Goal: Task Accomplishment & Management: Use online tool/utility

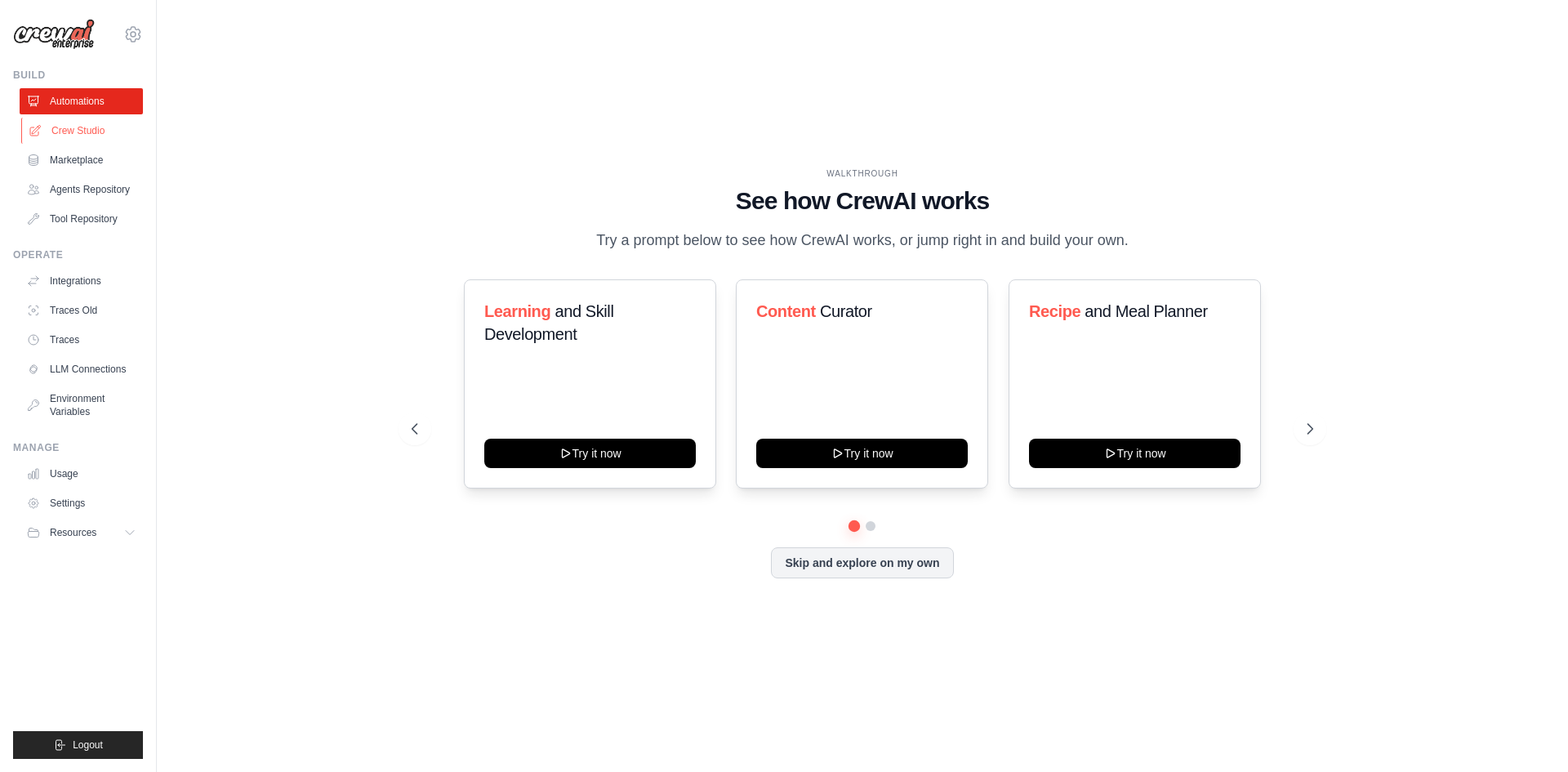
click at [87, 135] on link "Crew Studio" at bounding box center [83, 130] width 123 height 26
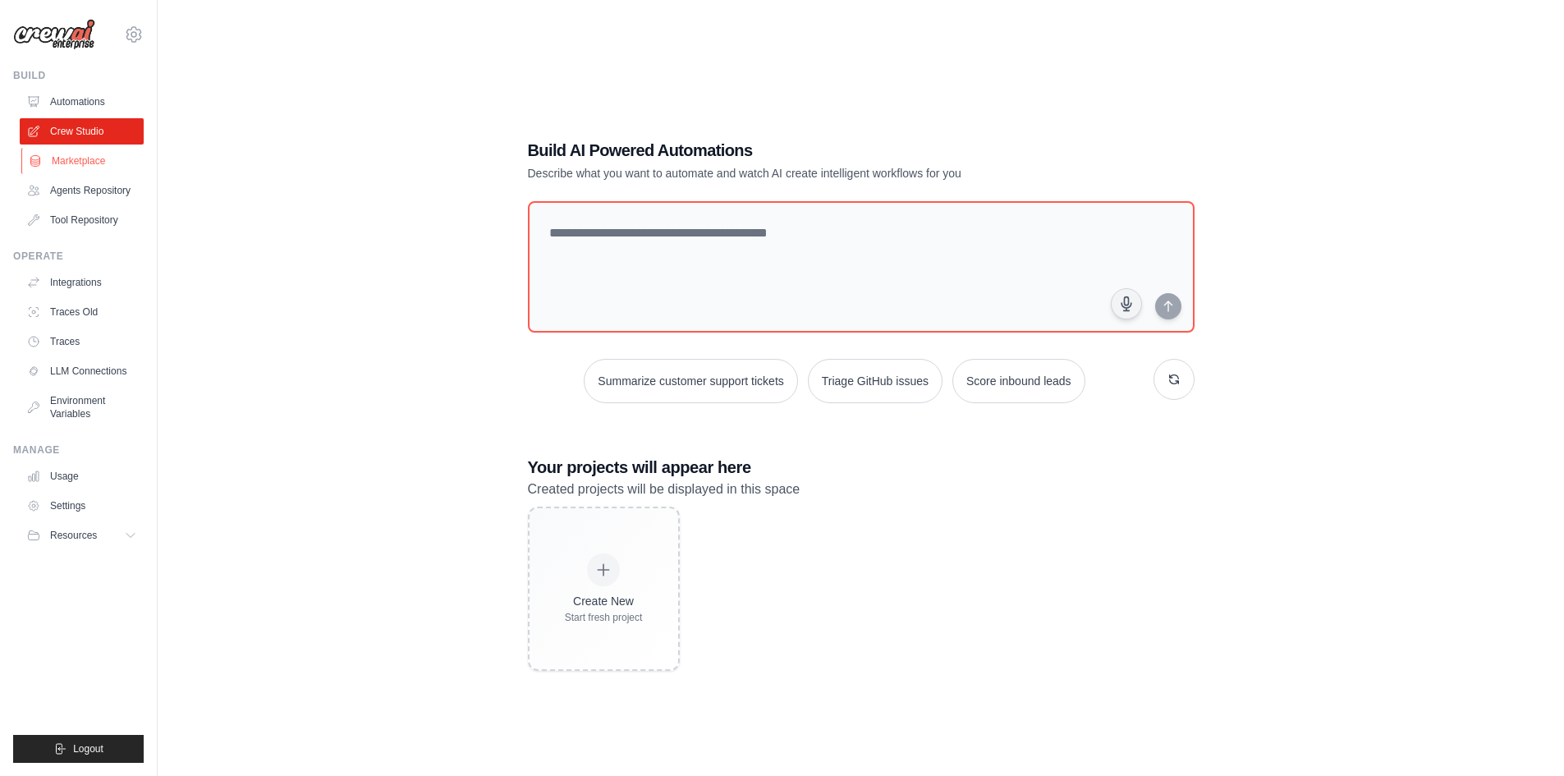
click at [88, 163] on link "Marketplace" at bounding box center [83, 161] width 124 height 26
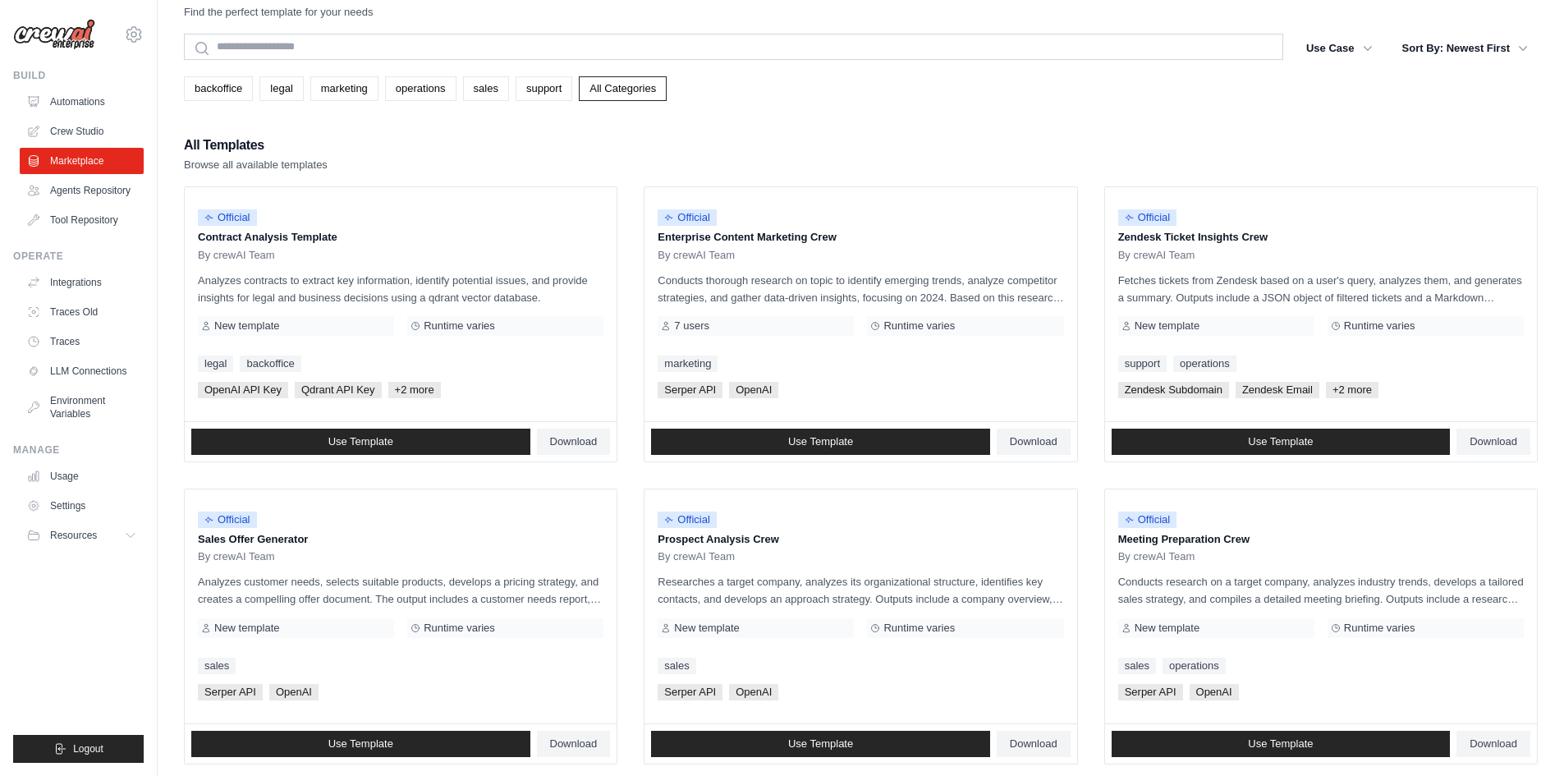
scroll to position [37, 0]
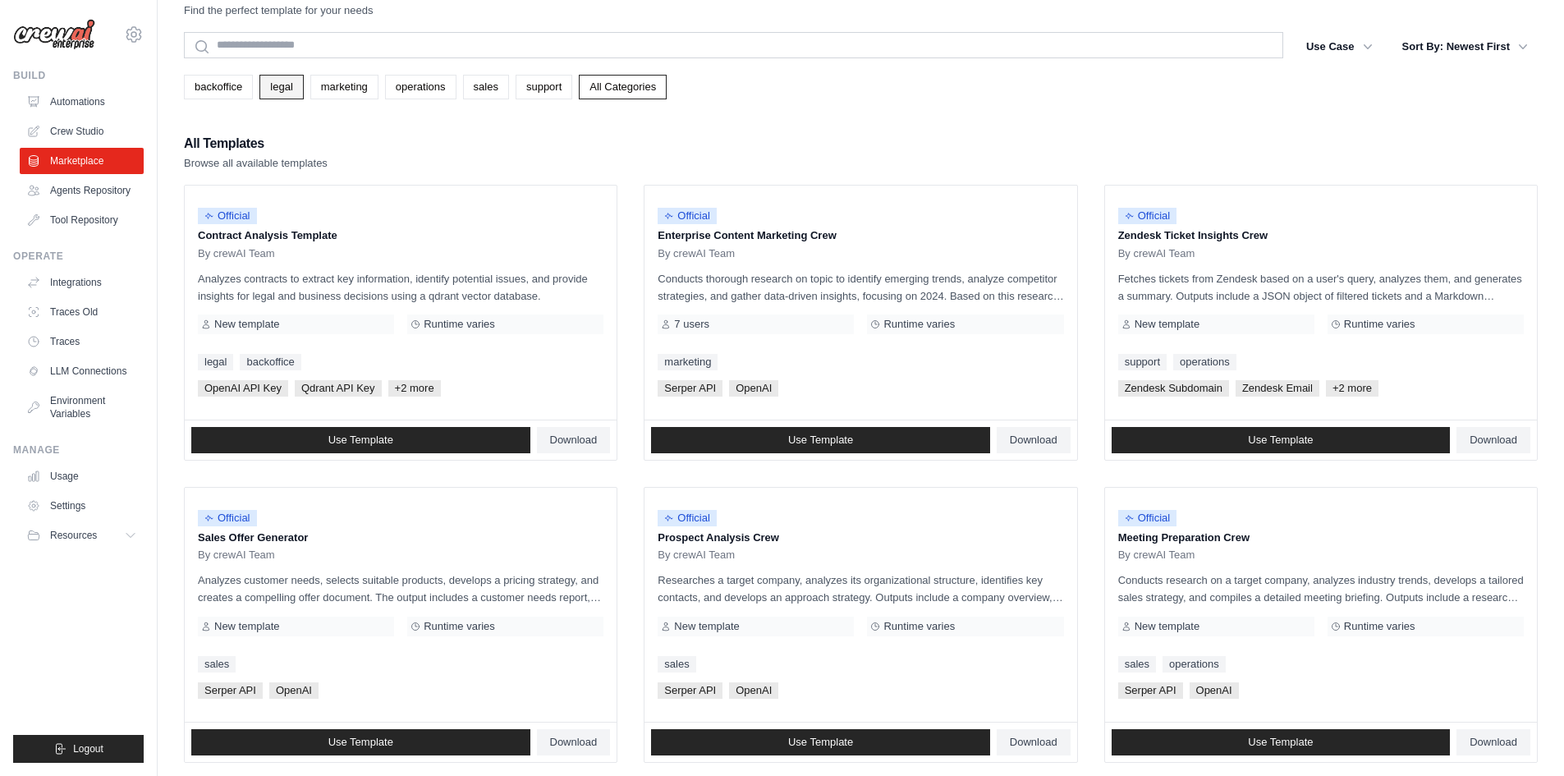
click at [293, 84] on link "legal" at bounding box center [282, 87] width 44 height 25
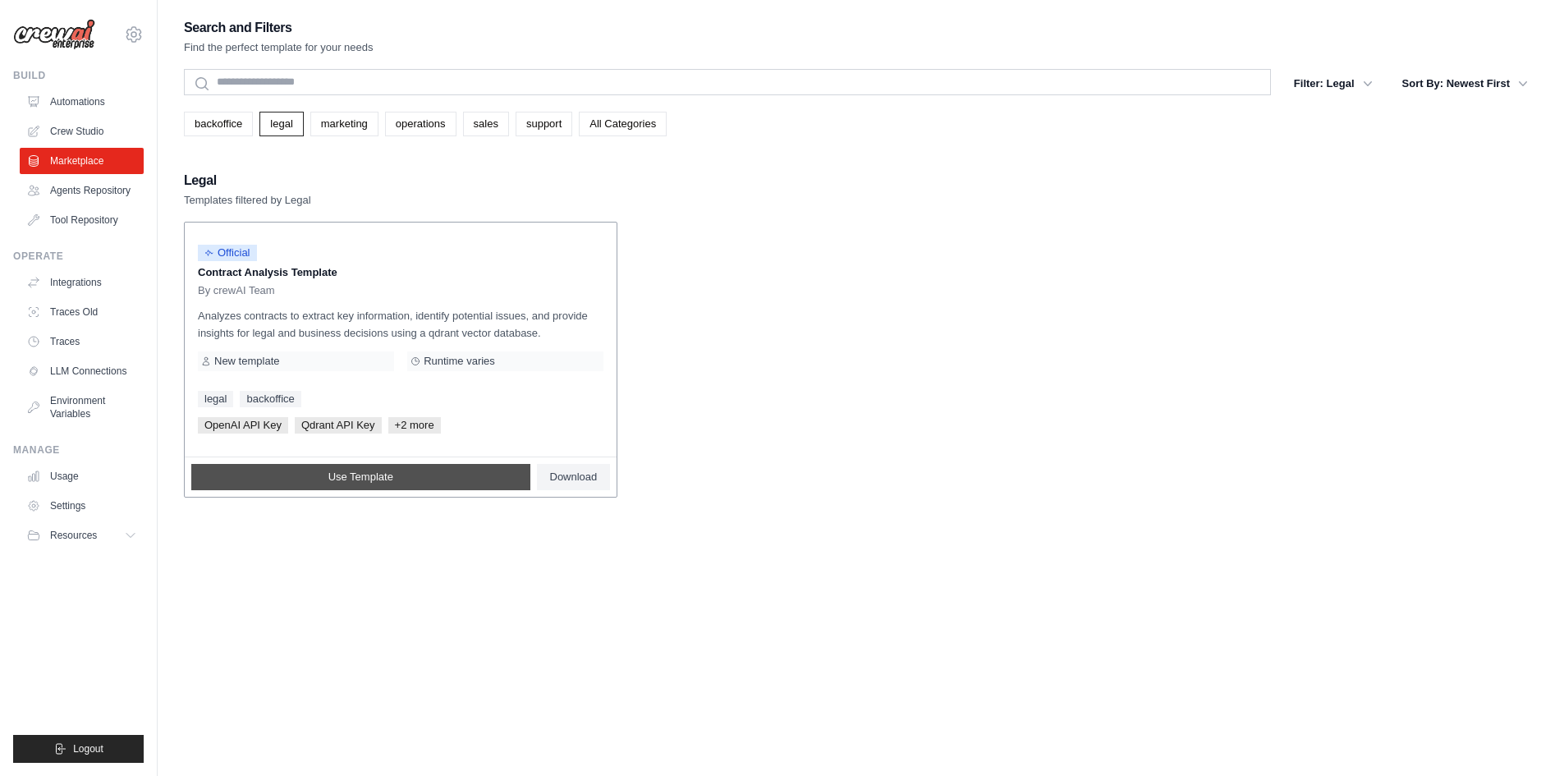
click at [377, 476] on span "Use Template" at bounding box center [360, 477] width 65 height 13
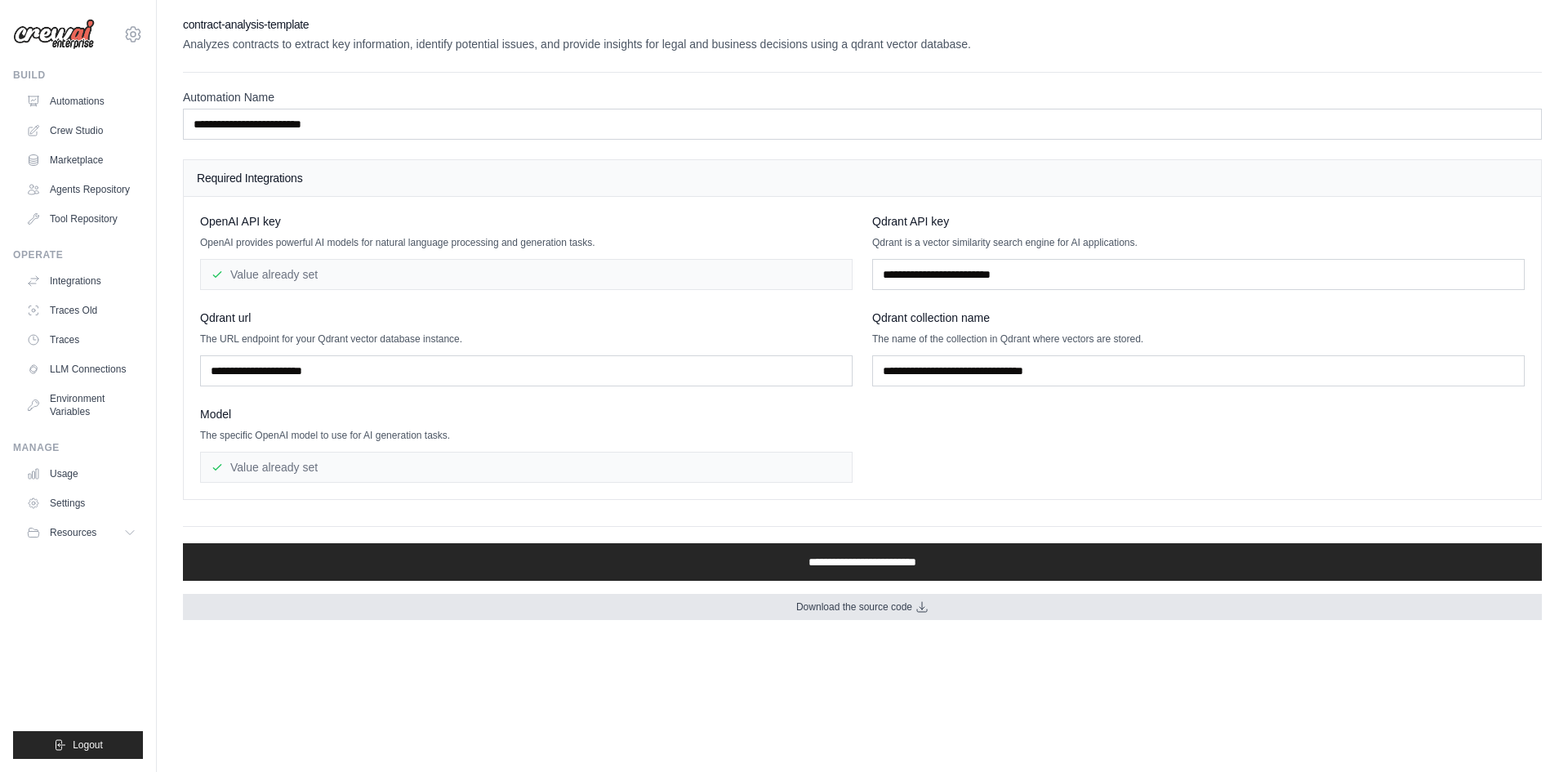
click at [929, 609] on icon at bounding box center [922, 607] width 13 height 13
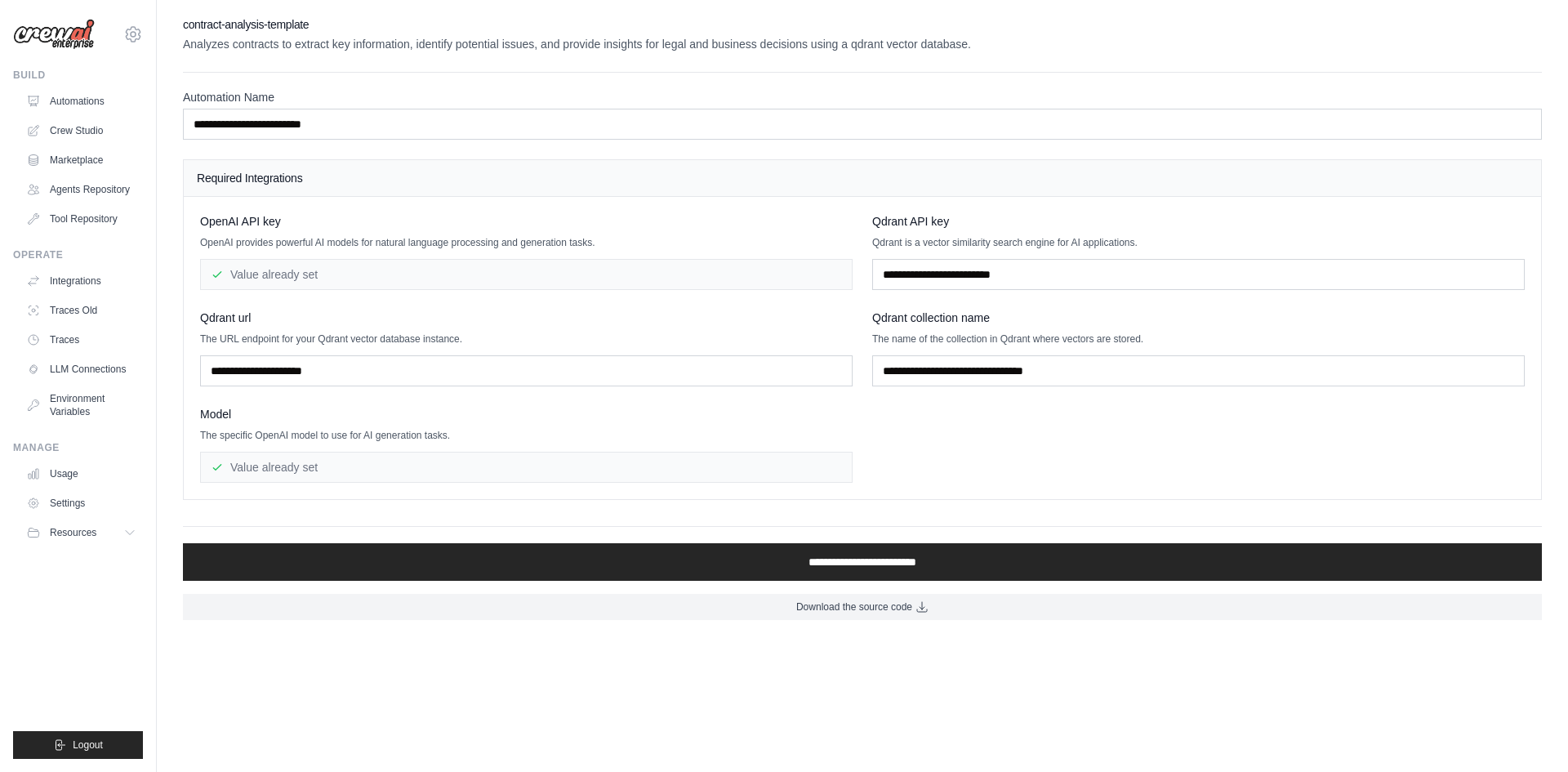
click at [775, 304] on div "OpenAI API key OpenAI provides powerful AI models for natural language processi…" at bounding box center [862, 347] width 1324 height 270
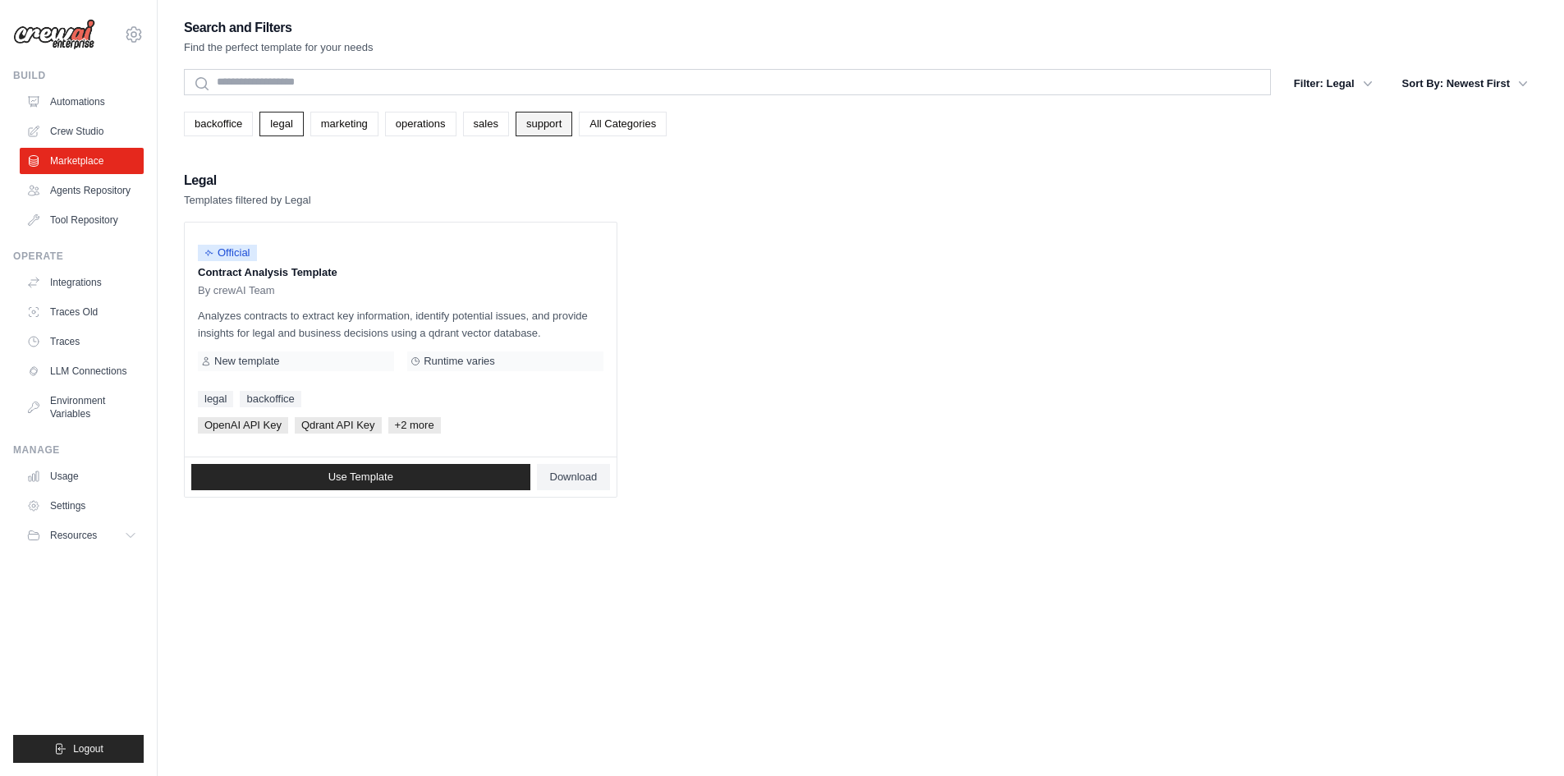
click at [540, 131] on link "support" at bounding box center [544, 124] width 57 height 25
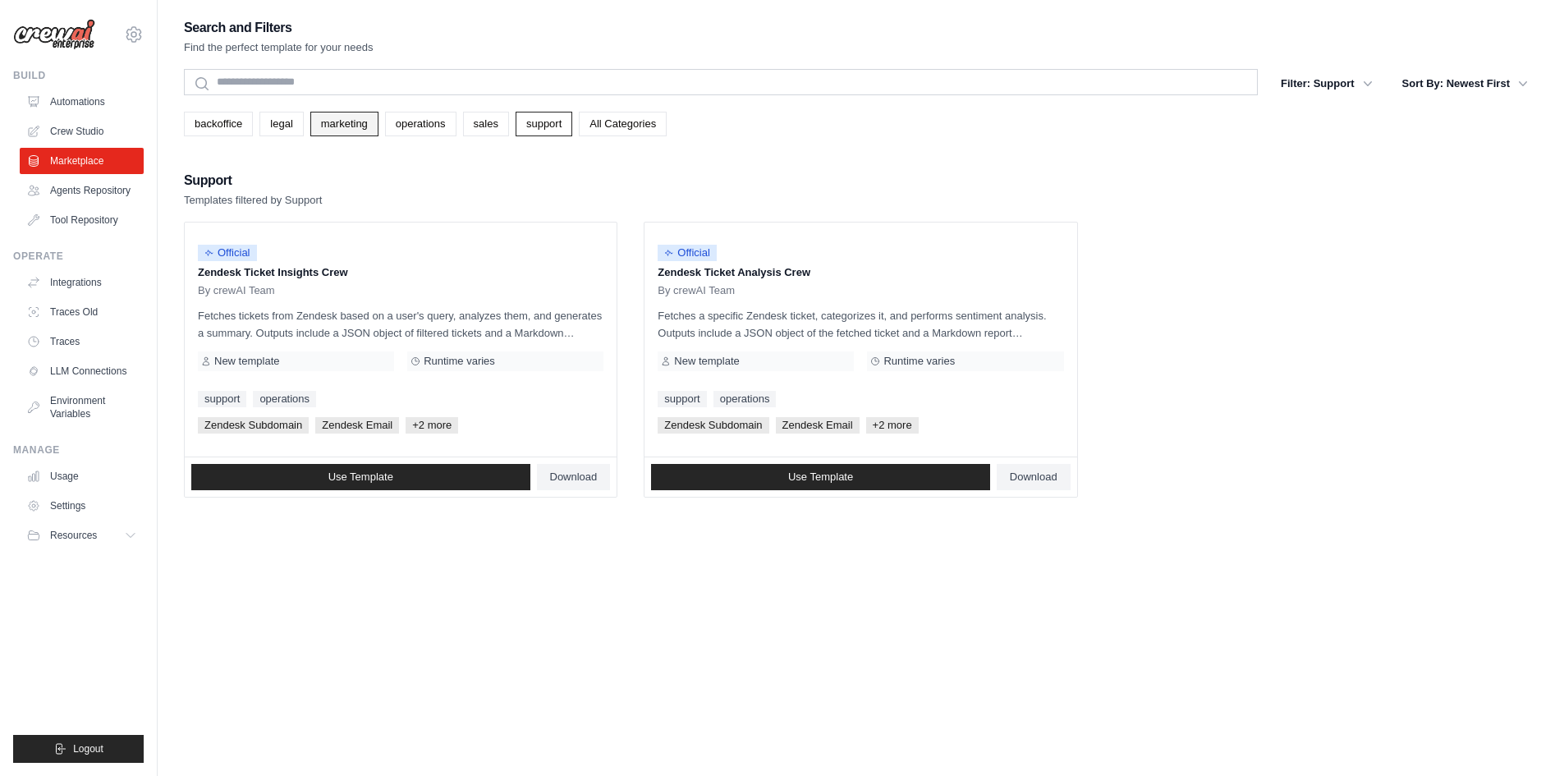
click at [358, 122] on link "marketing" at bounding box center [344, 124] width 68 height 25
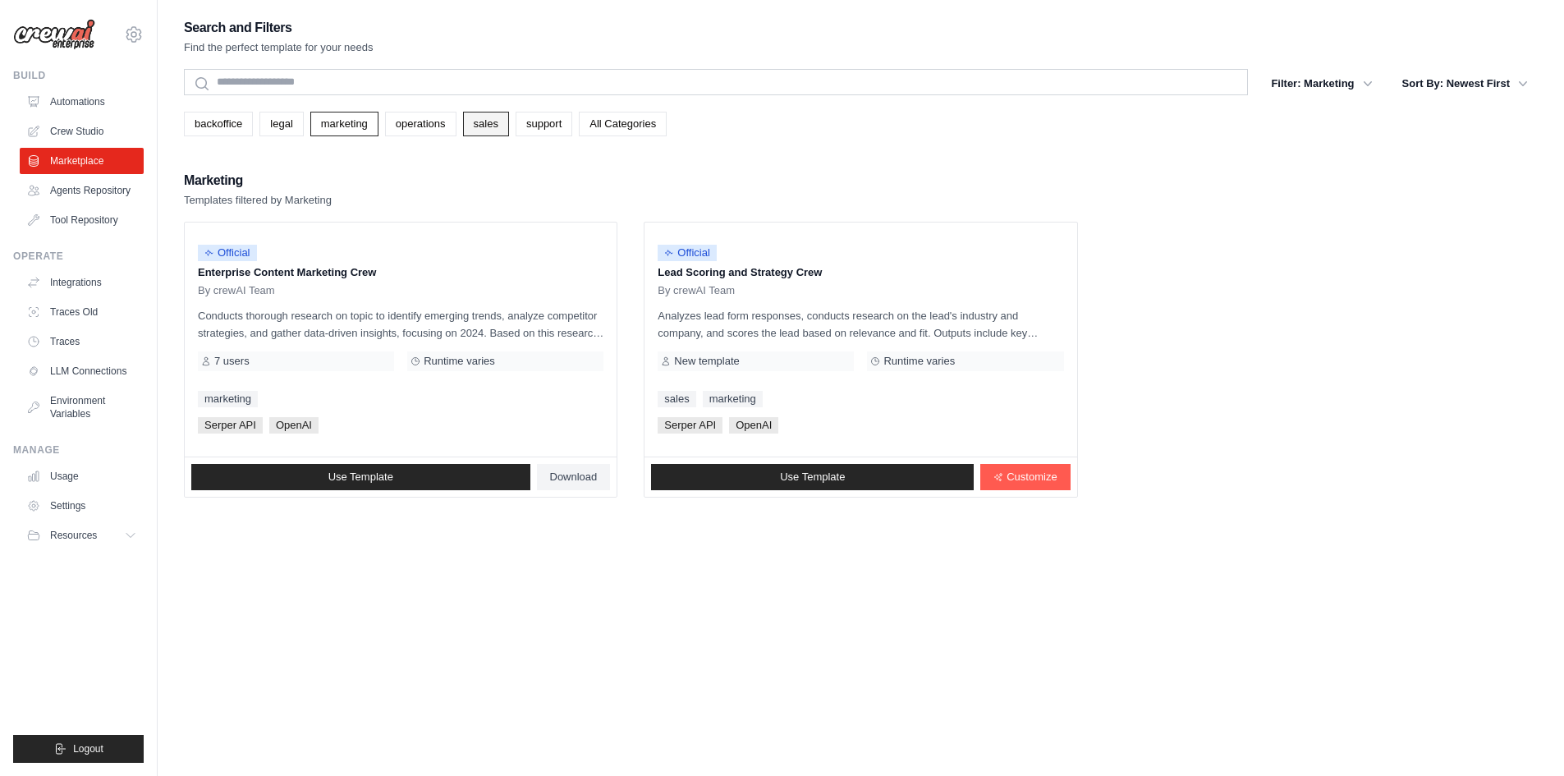
click at [508, 125] on link "sales" at bounding box center [486, 124] width 46 height 25
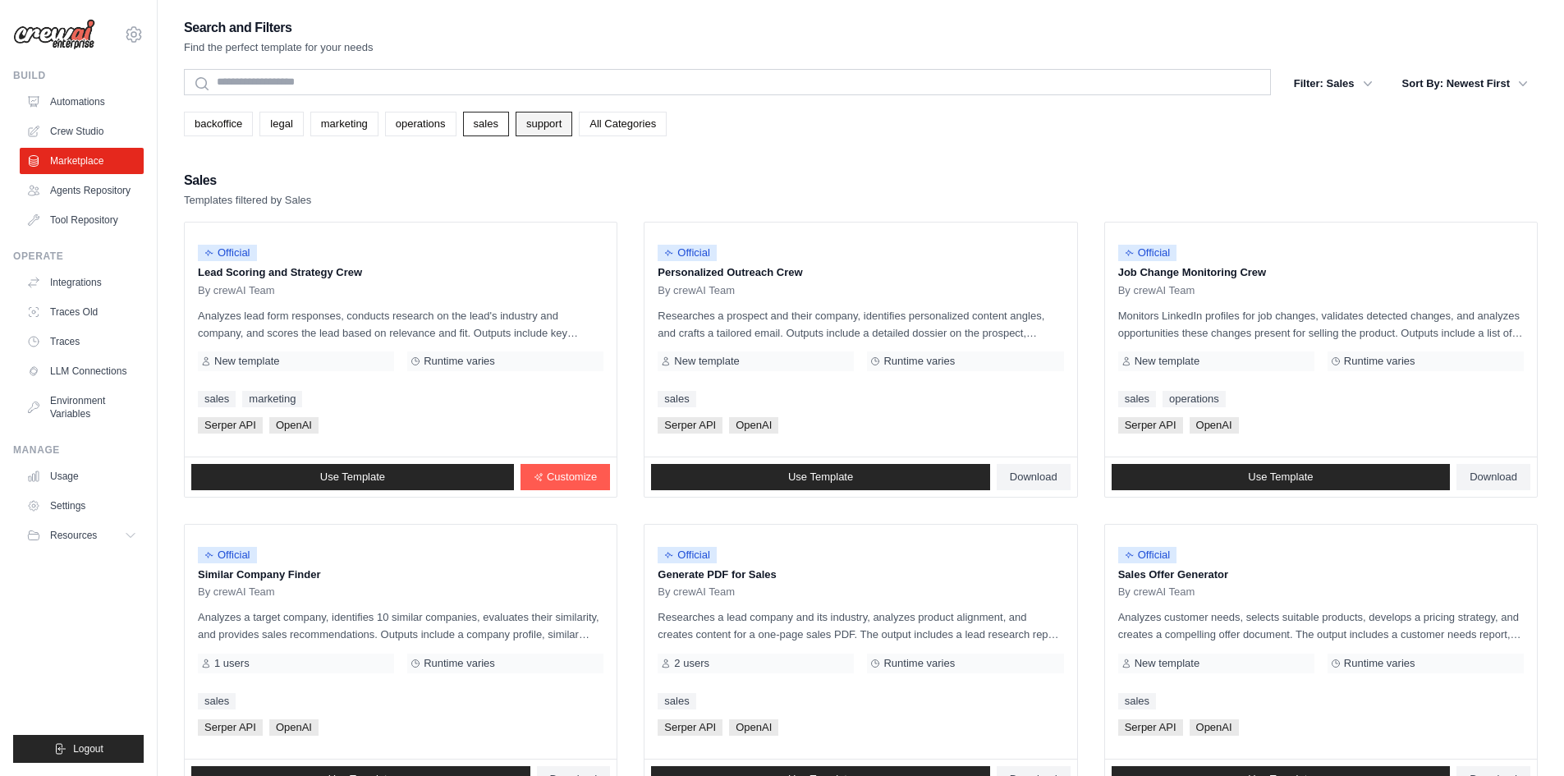
click at [542, 122] on link "support" at bounding box center [544, 124] width 57 height 25
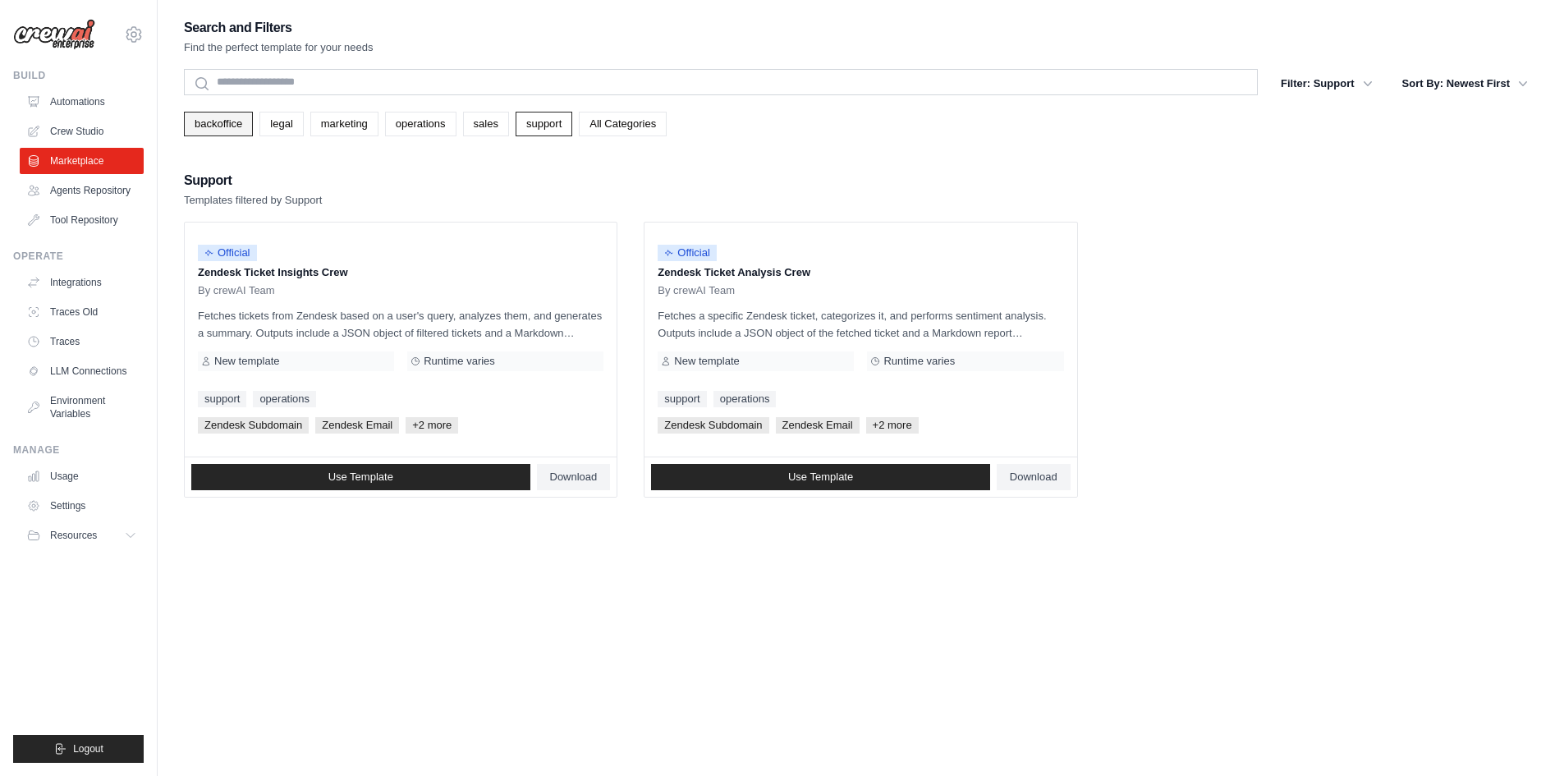
click at [224, 129] on link "backoffice" at bounding box center [218, 124] width 69 height 25
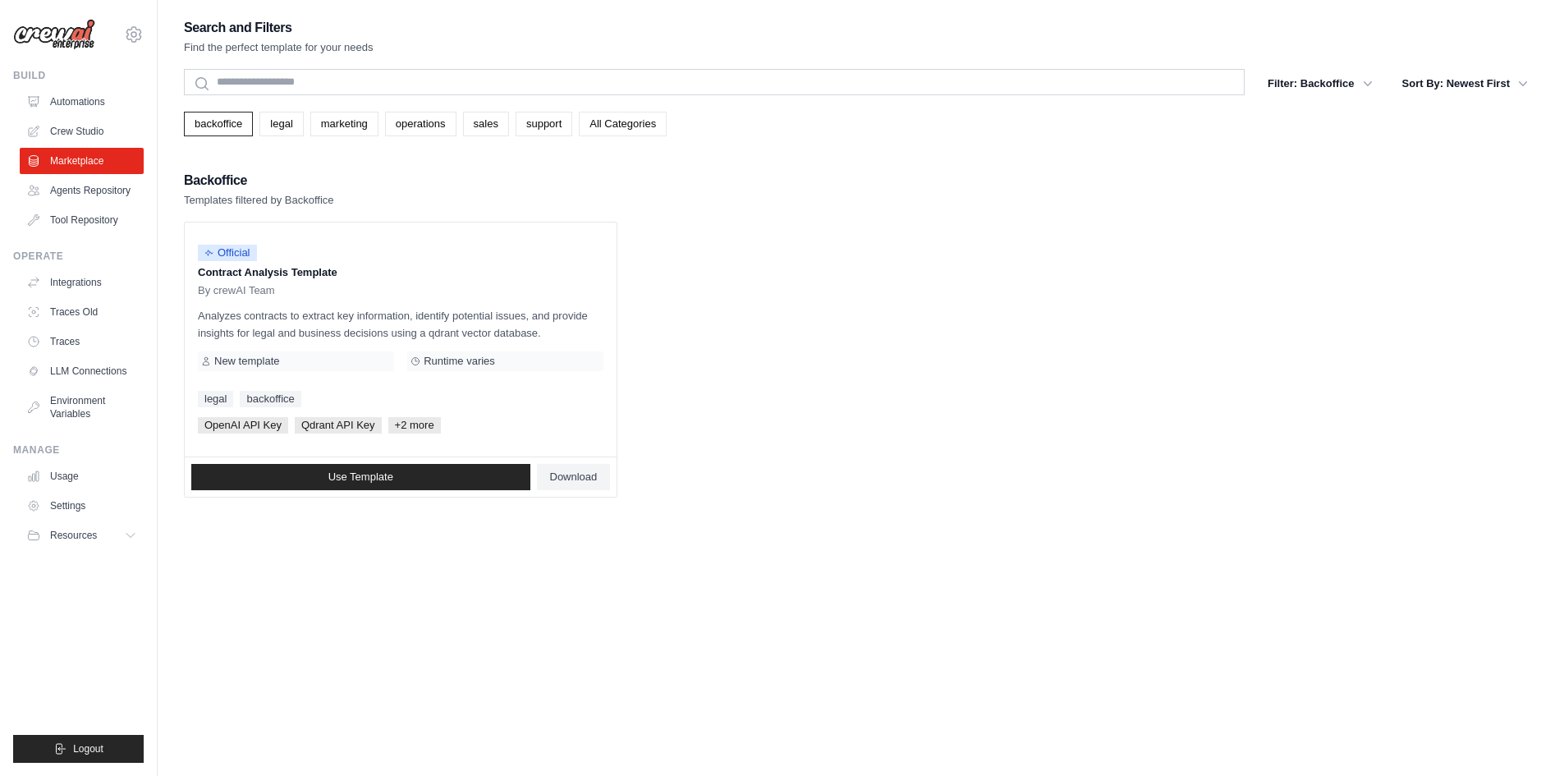
click at [606, 116] on link "All Categories" at bounding box center [623, 124] width 88 height 25
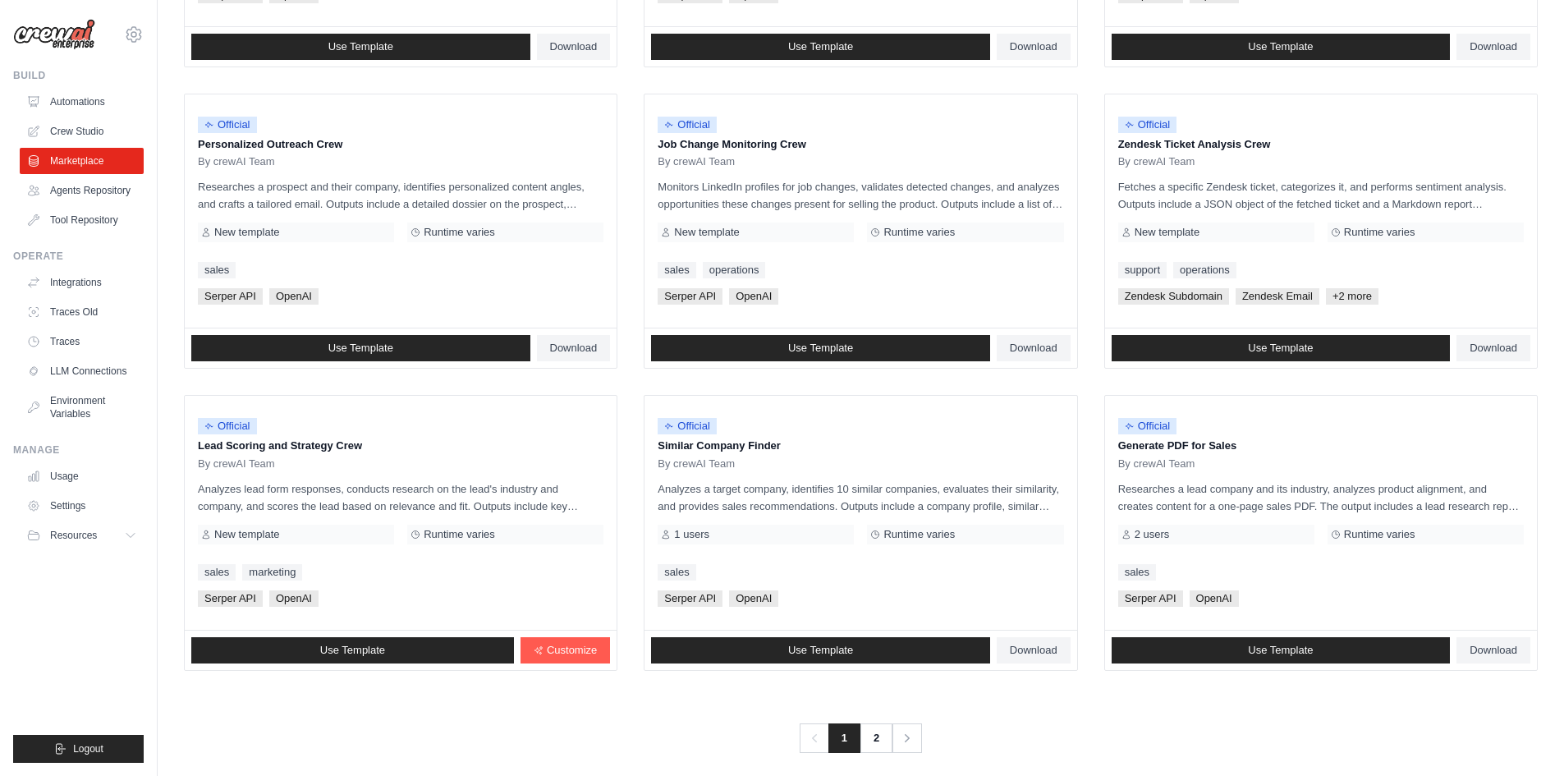
scroll to position [746, 0]
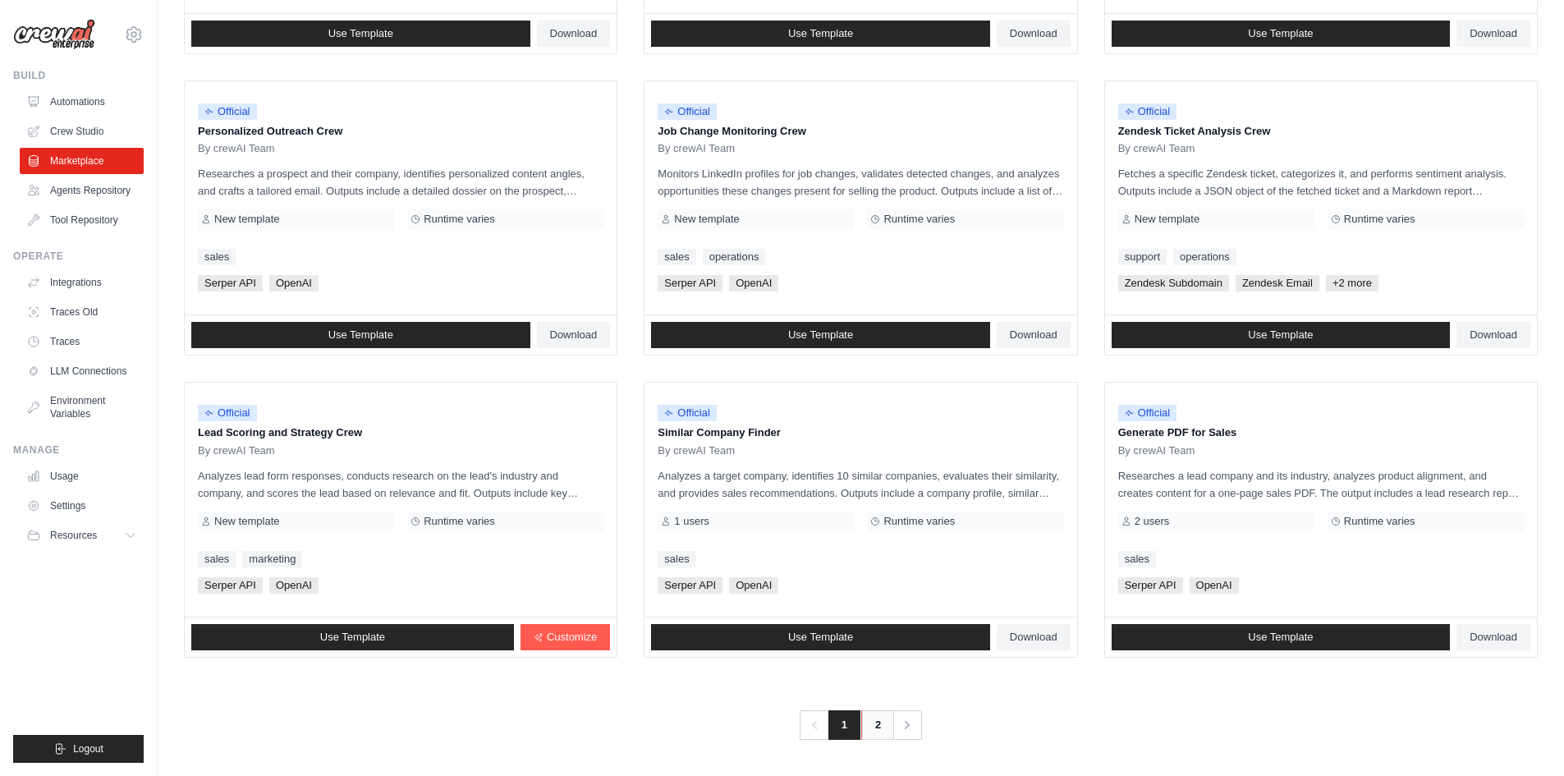
click at [883, 722] on link "2" at bounding box center [877, 725] width 33 height 30
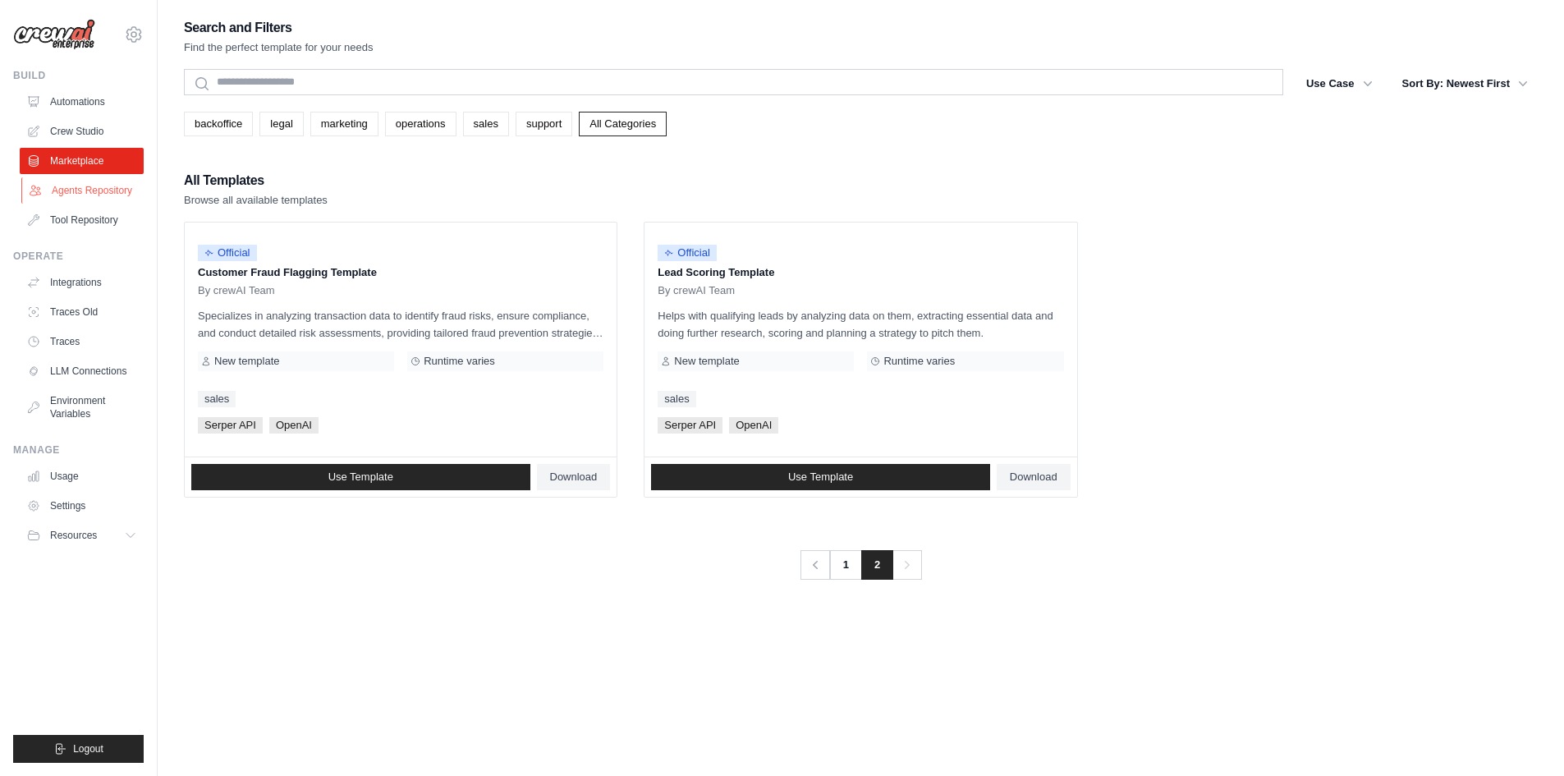
click at [104, 195] on link "Agents Repository" at bounding box center [83, 190] width 124 height 26
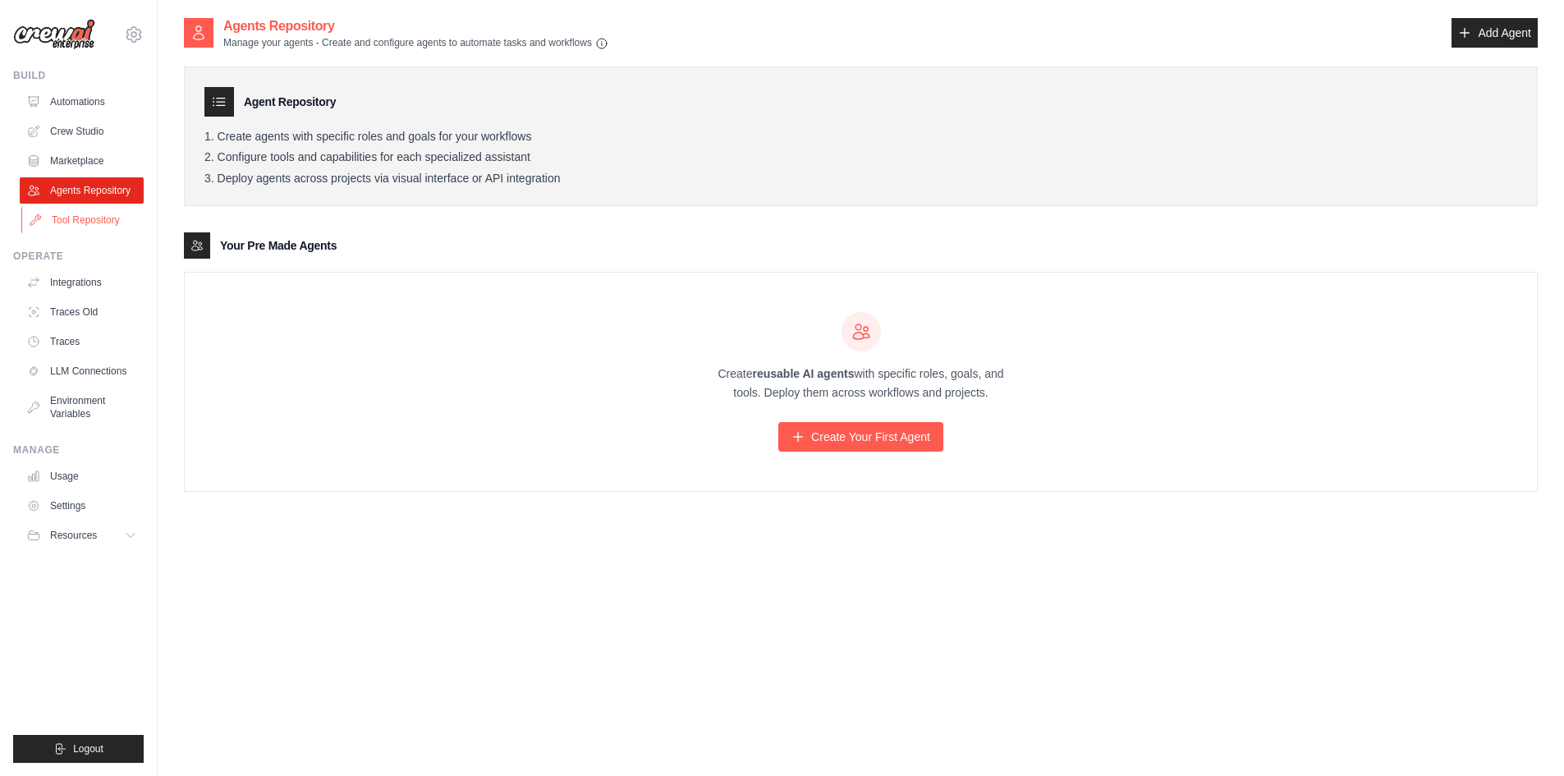
click at [96, 217] on link "Tool Repository" at bounding box center [83, 220] width 124 height 26
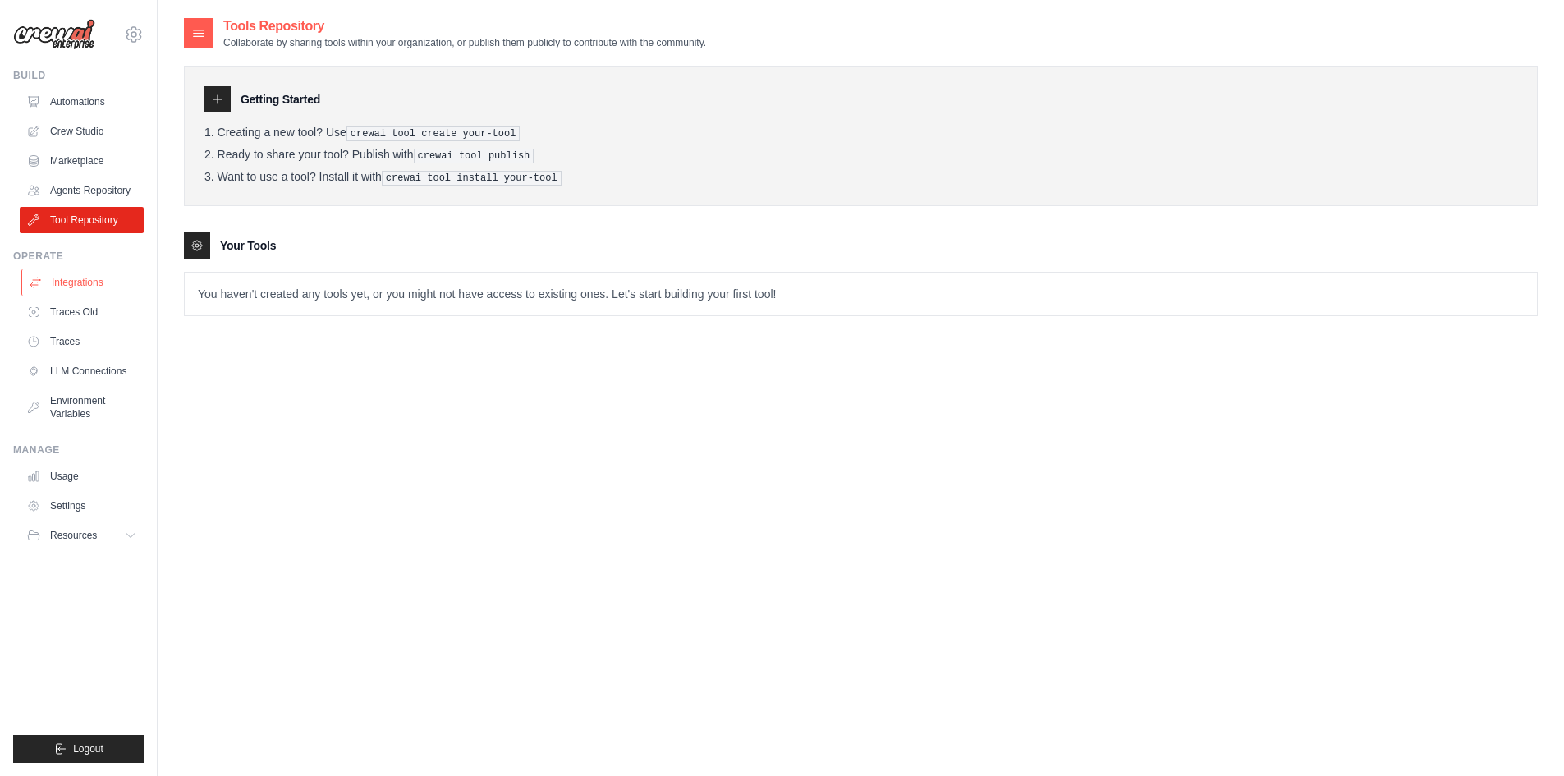
click at [75, 280] on link "Integrations" at bounding box center [83, 282] width 124 height 26
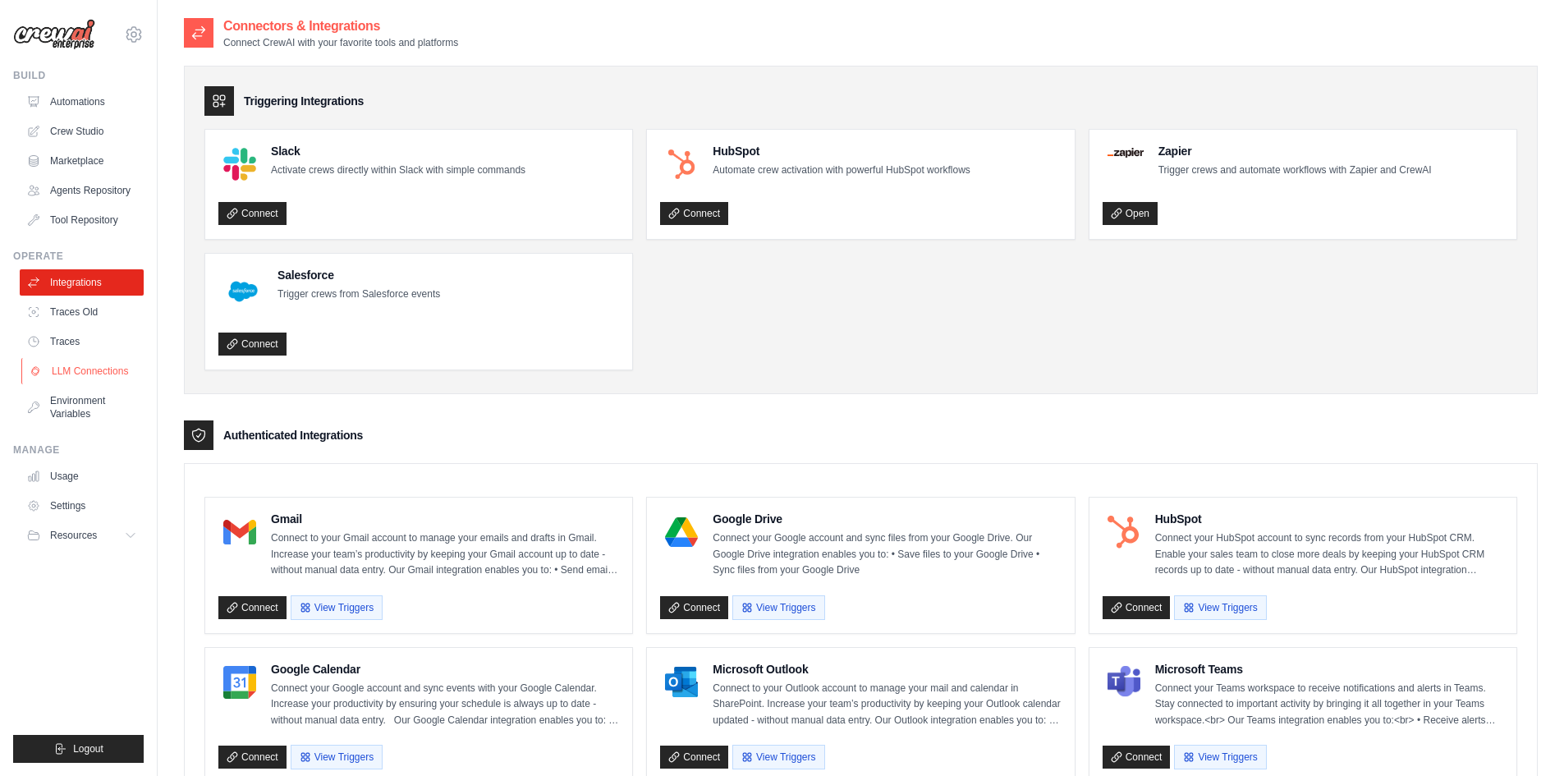
click at [69, 361] on link "LLM Connections" at bounding box center [83, 371] width 124 height 26
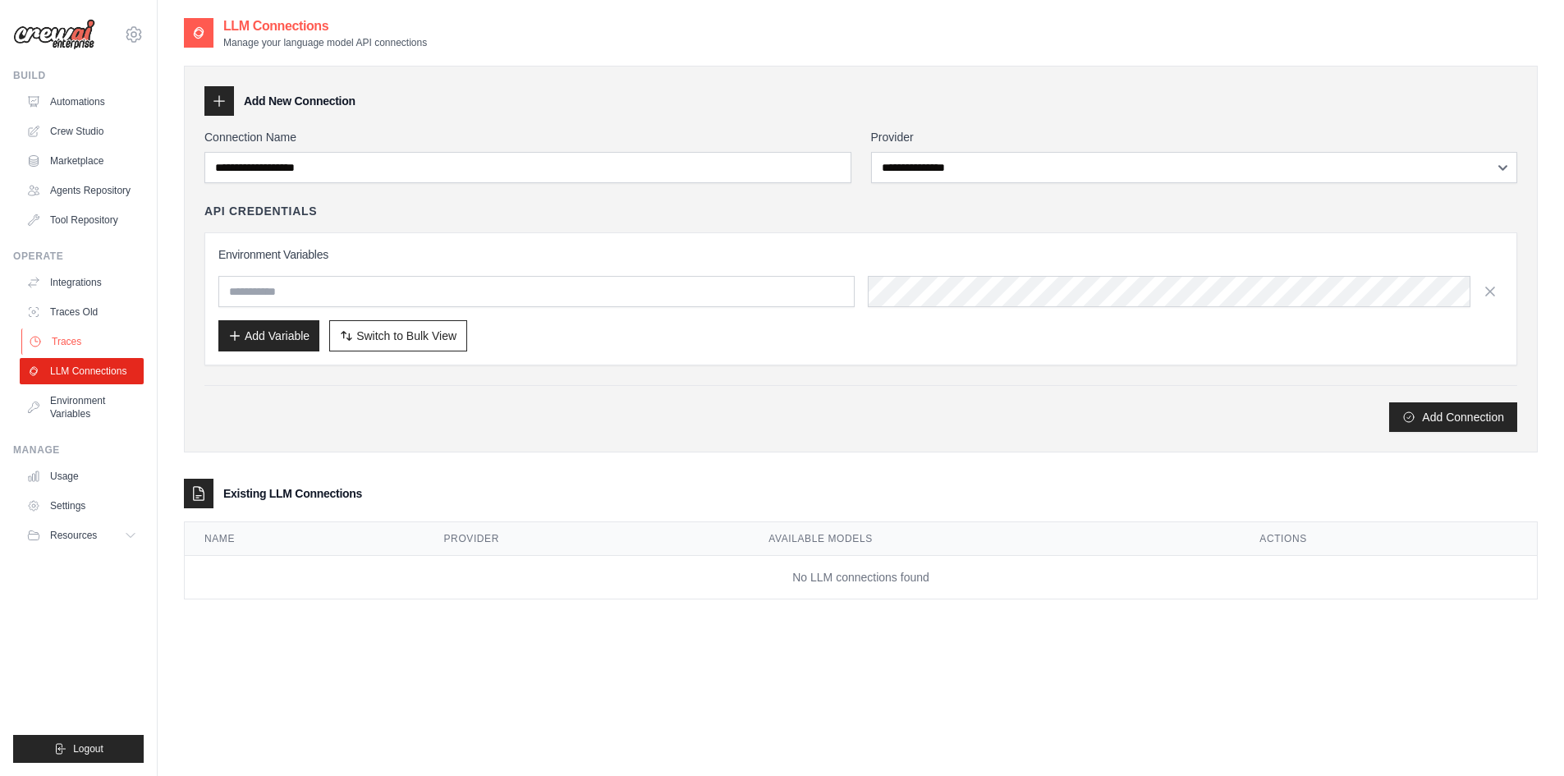
click at [71, 340] on link "Traces" at bounding box center [83, 341] width 124 height 26
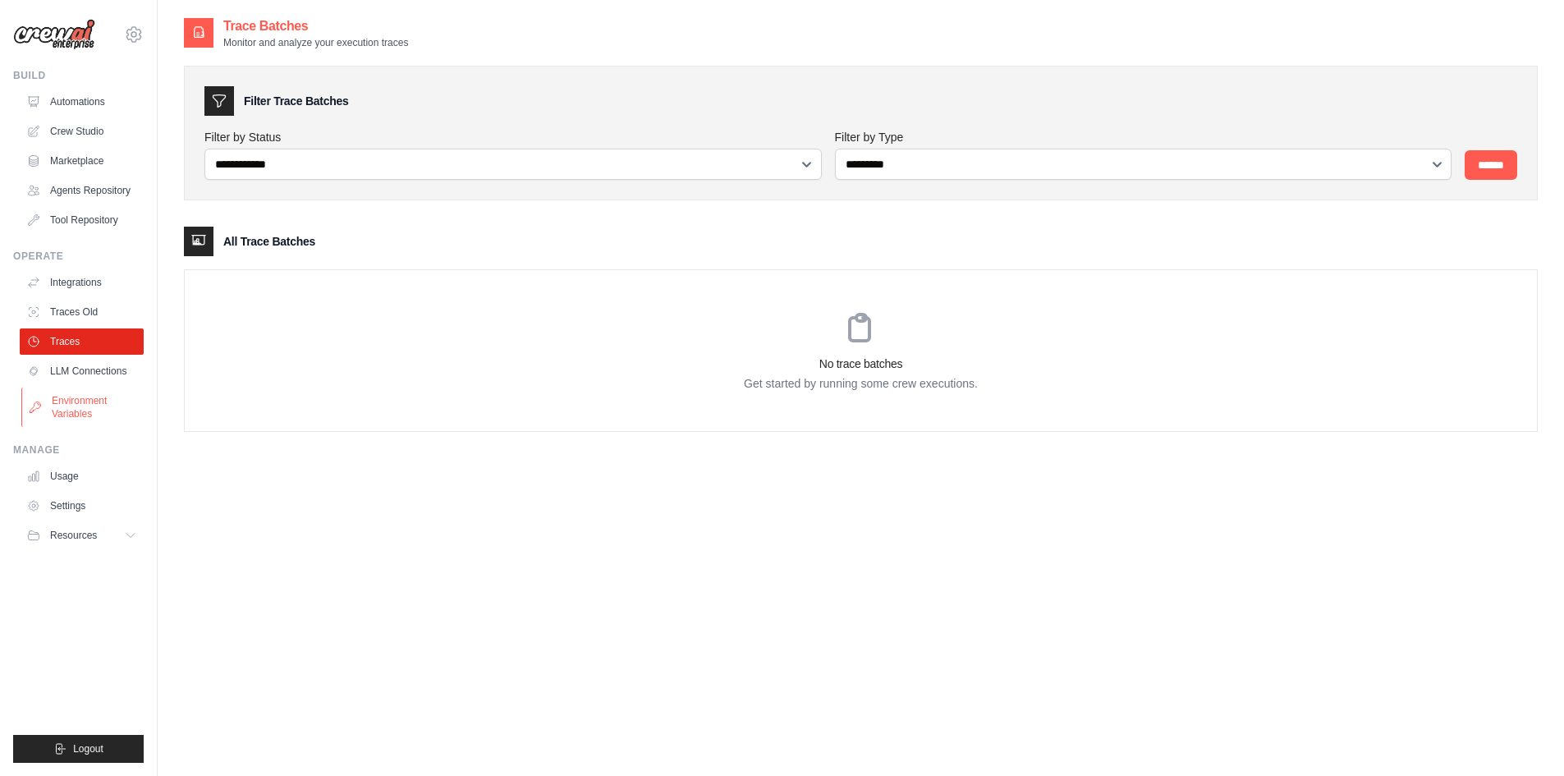
click at [98, 401] on link "Environment Variables" at bounding box center [83, 407] width 124 height 39
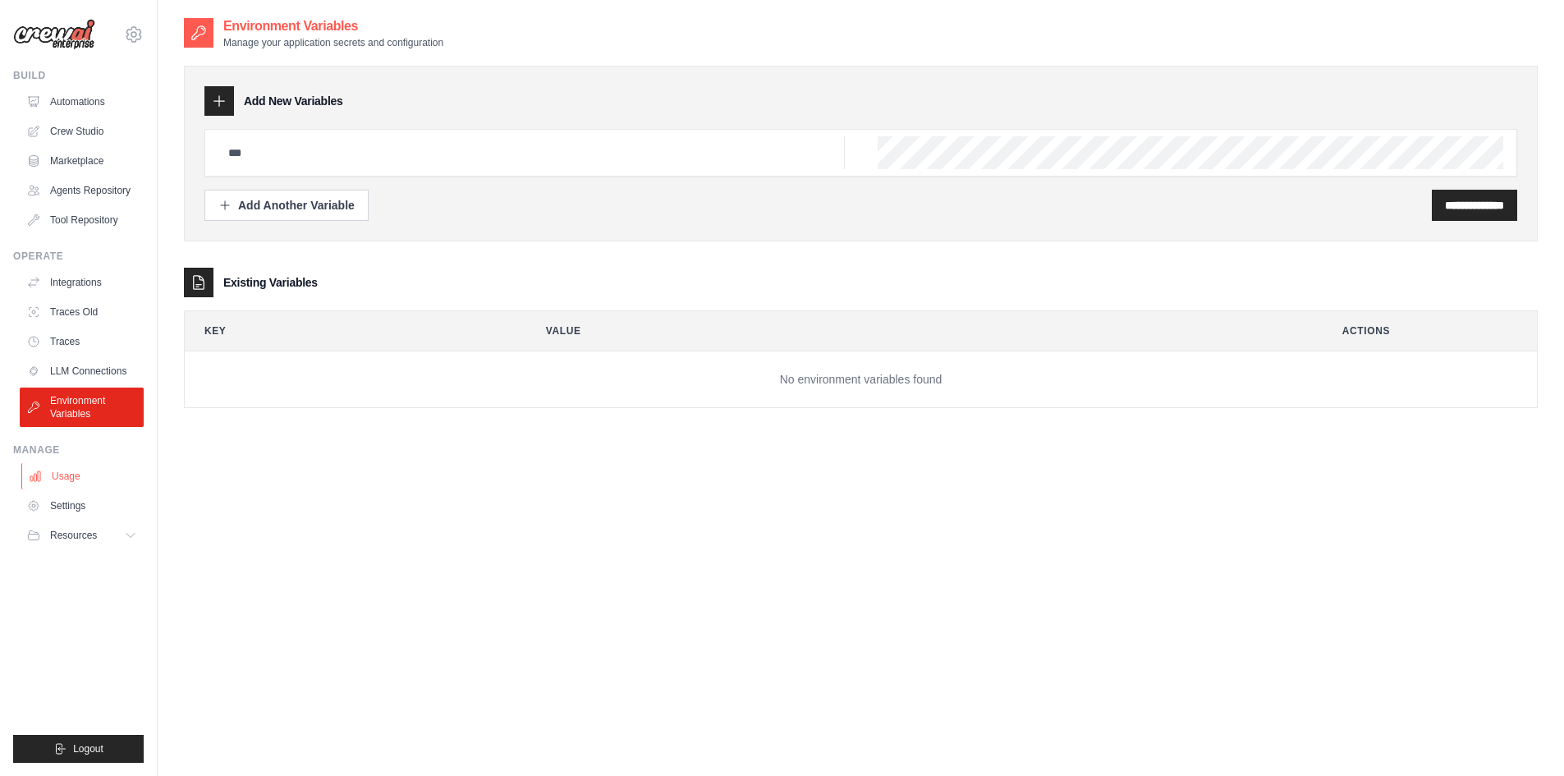
click at [74, 472] on link "Usage" at bounding box center [83, 476] width 124 height 26
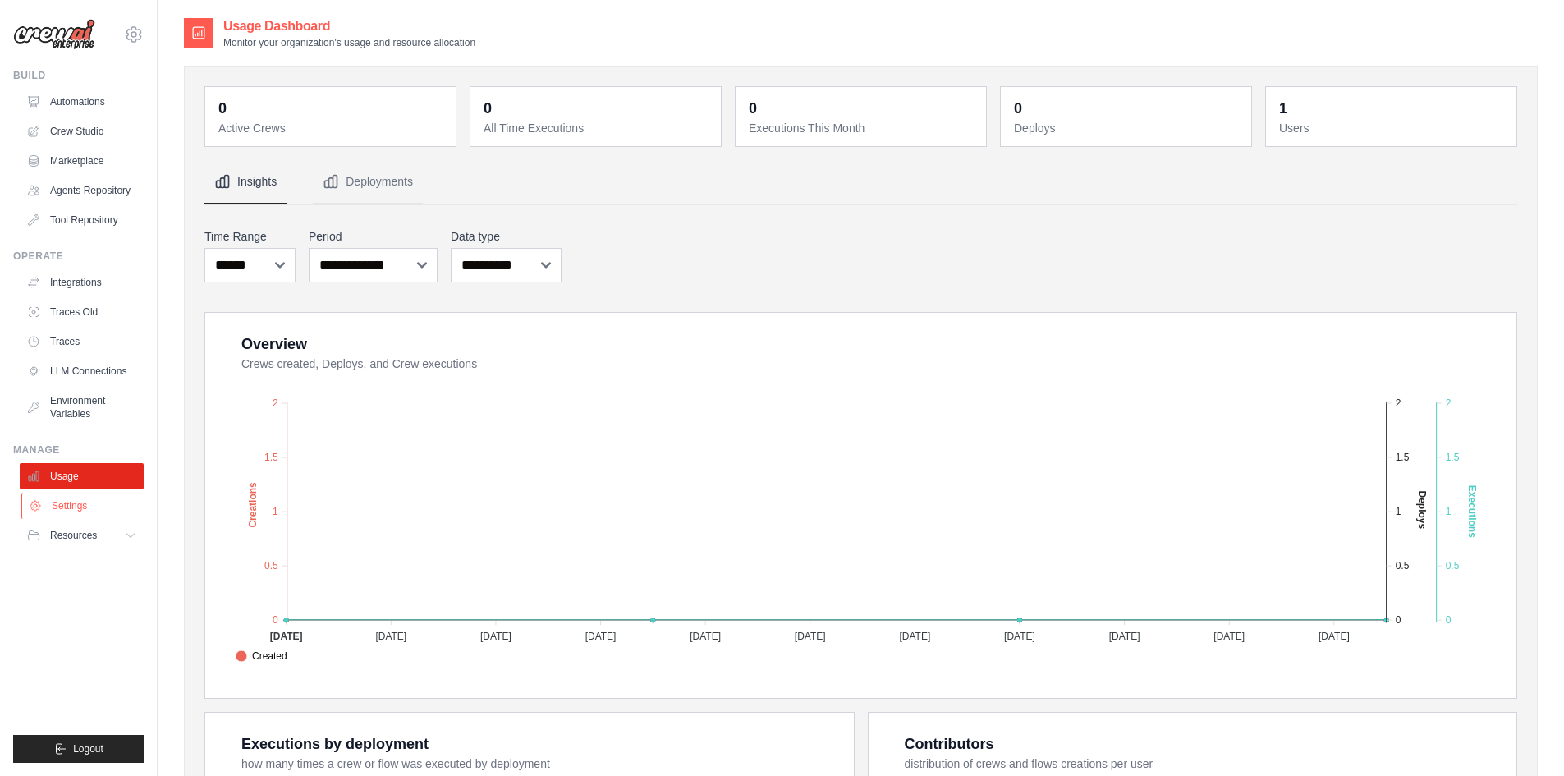
click at [85, 507] on link "Settings" at bounding box center [83, 506] width 124 height 26
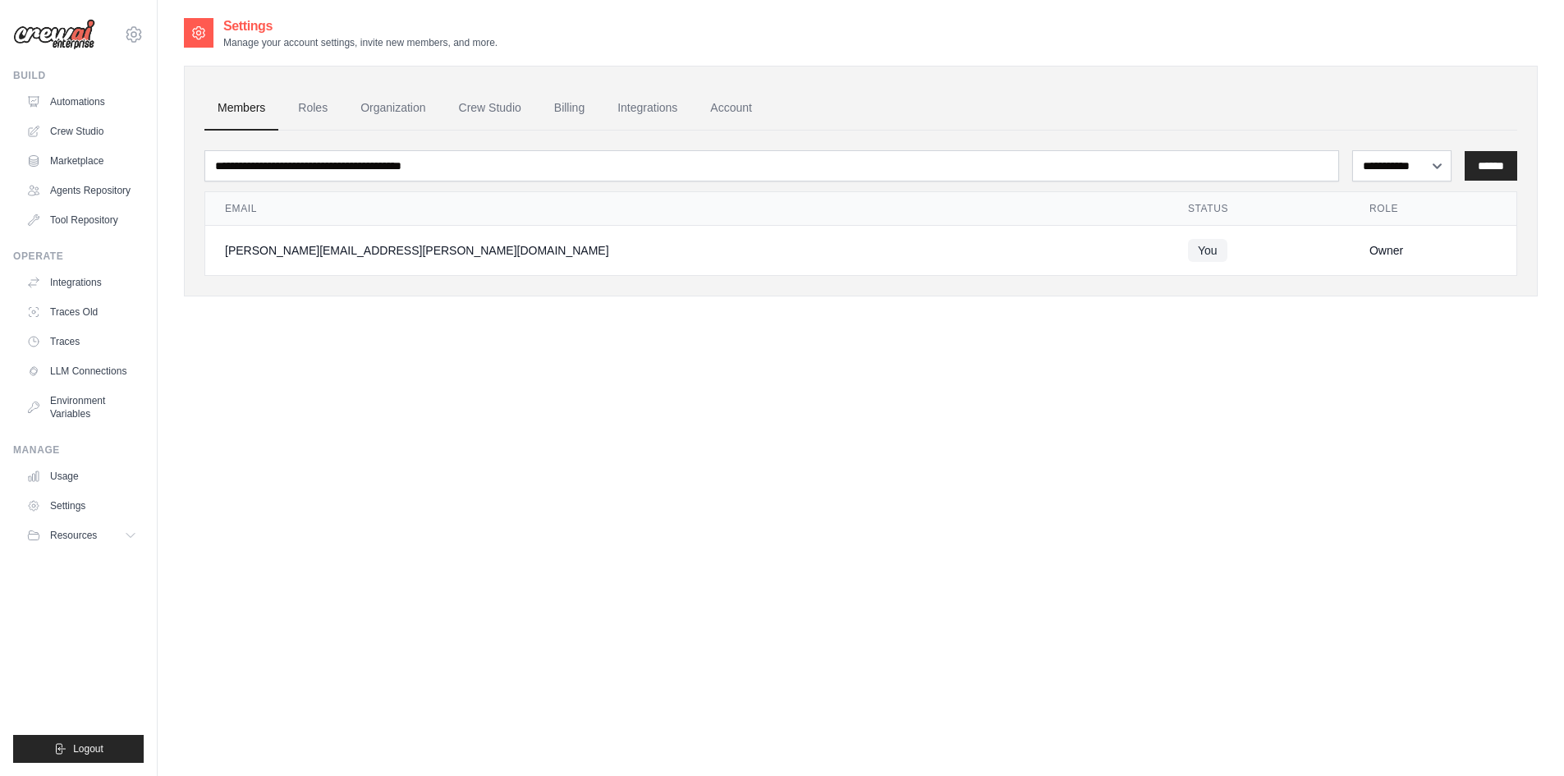
click at [94, 549] on ul "Build Automations Crew Studio Marketplace Agents Repository GitHub" at bounding box center [78, 416] width 131 height 694
click at [135, 32] on icon at bounding box center [133, 34] width 5 height 5
click at [163, 97] on span "Settings" at bounding box center [204, 102] width 130 height 16
click at [141, 34] on icon at bounding box center [133, 34] width 15 height 14
click at [161, 95] on span "Settings" at bounding box center [204, 102] width 130 height 16
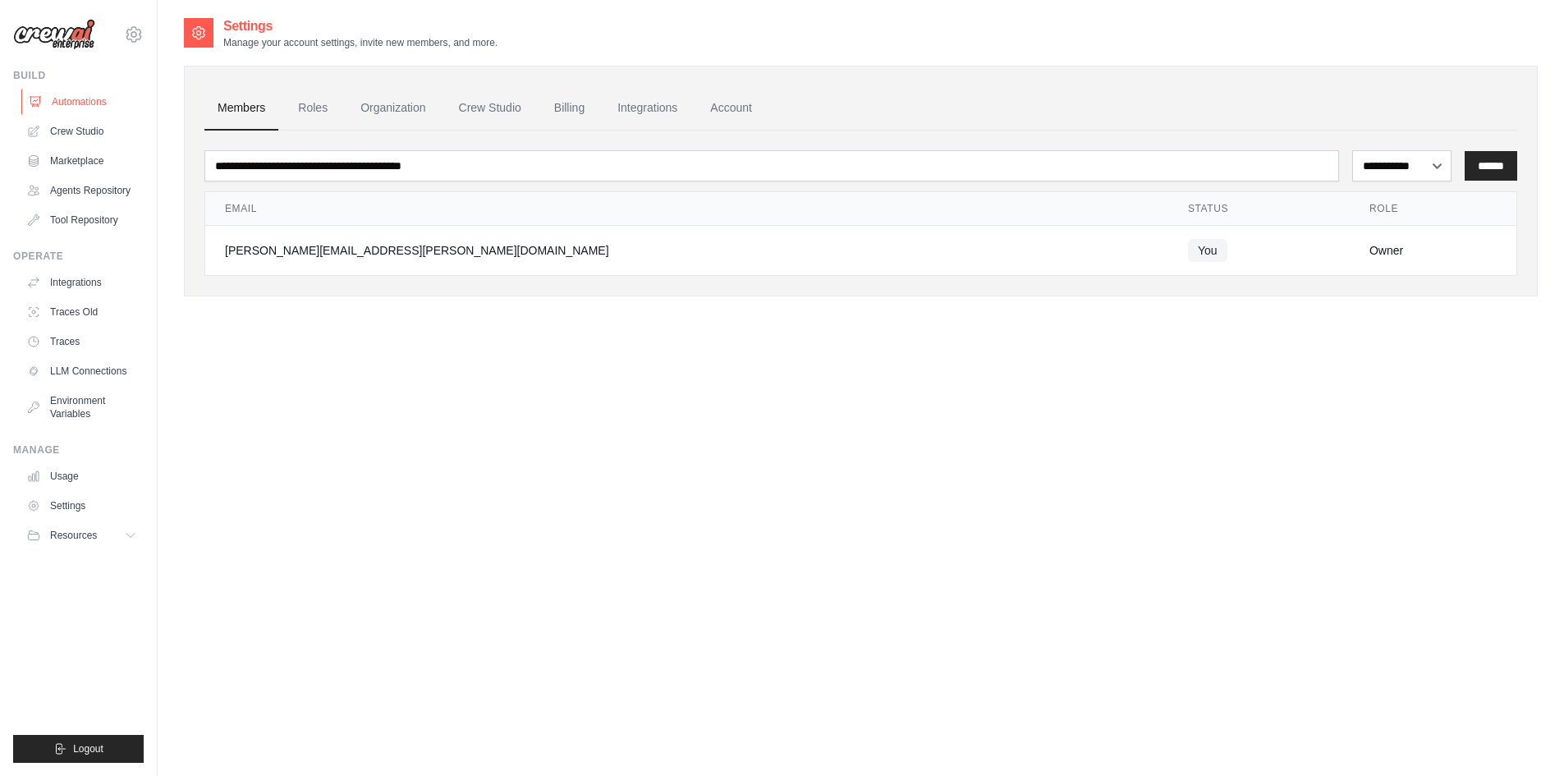
click at [73, 103] on link "Automations" at bounding box center [83, 102] width 124 height 26
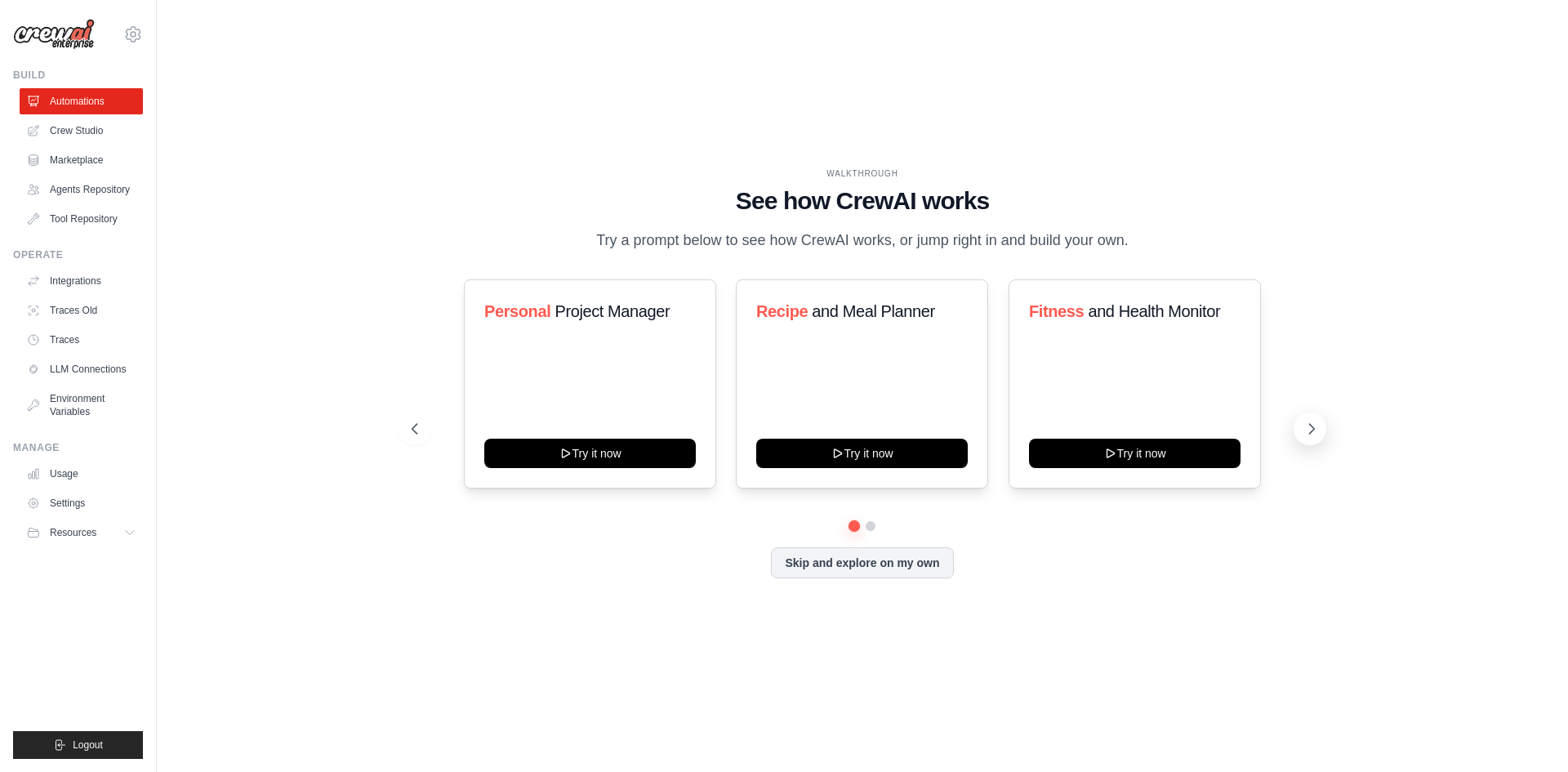
click at [1315, 432] on icon at bounding box center [1311, 429] width 16 height 16
click at [85, 121] on link "Crew Studio" at bounding box center [83, 130] width 123 height 26
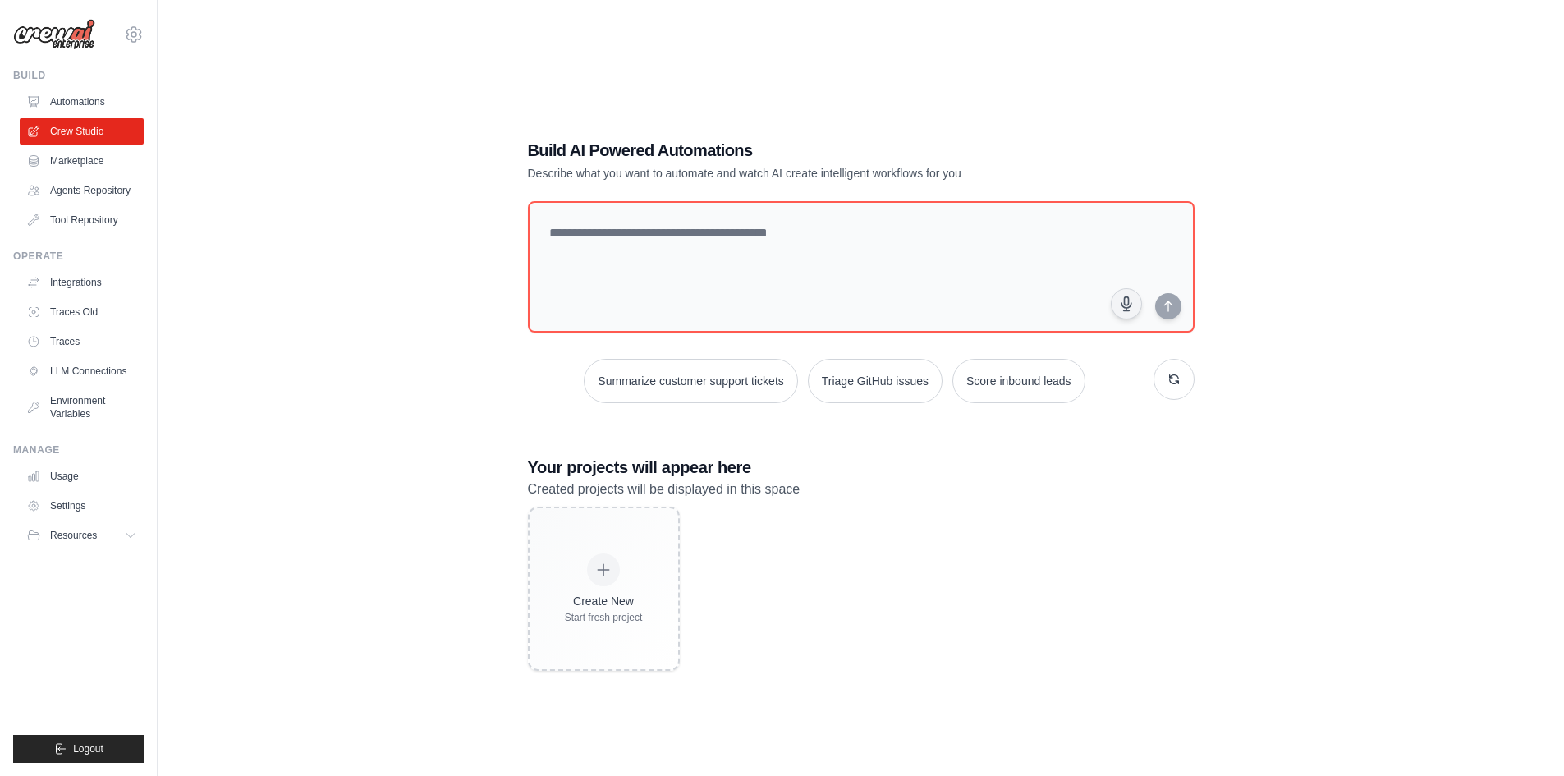
click at [80, 164] on link "Marketplace" at bounding box center [82, 161] width 124 height 26
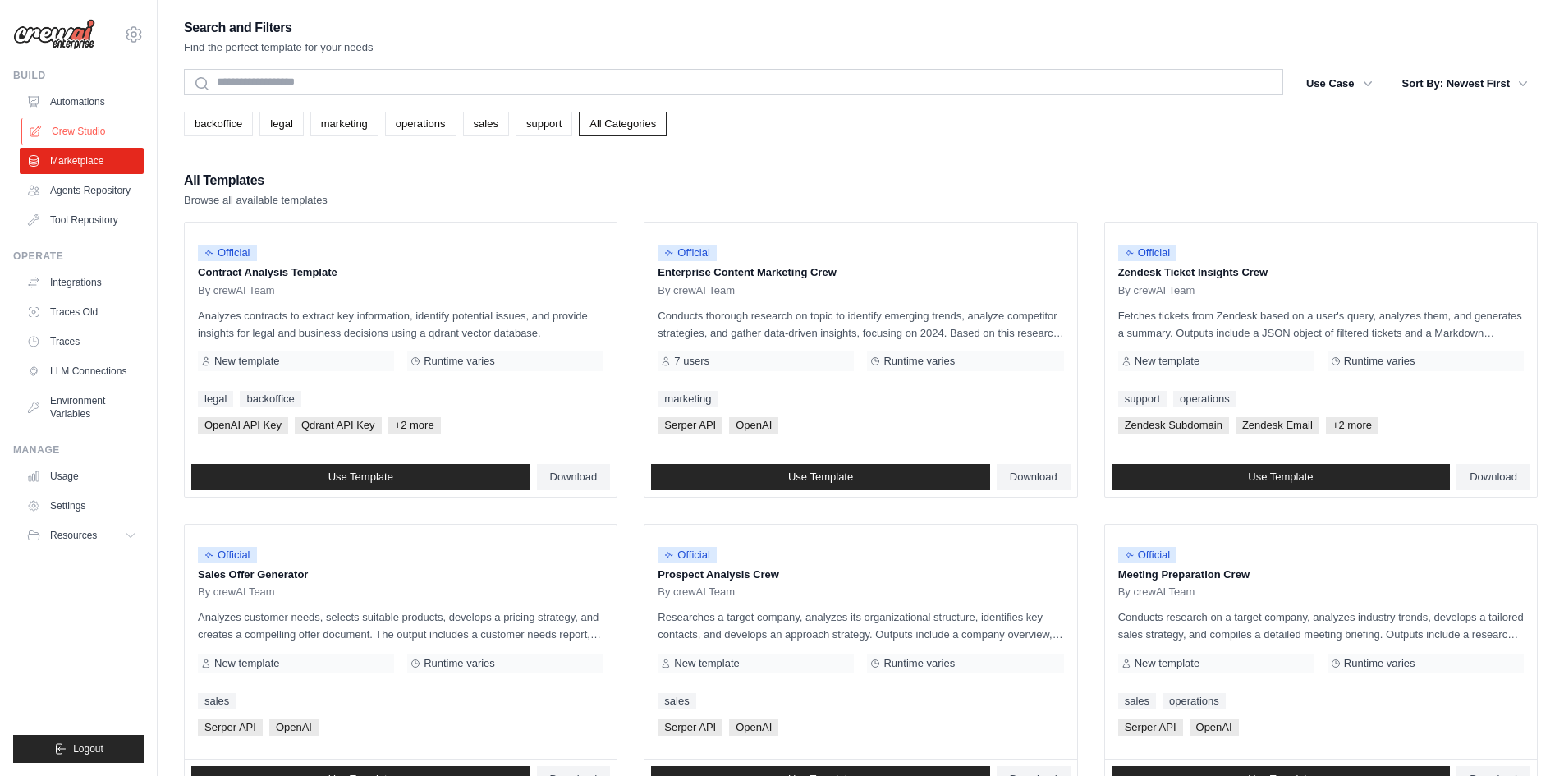
click at [80, 131] on link "Crew Studio" at bounding box center [83, 131] width 124 height 26
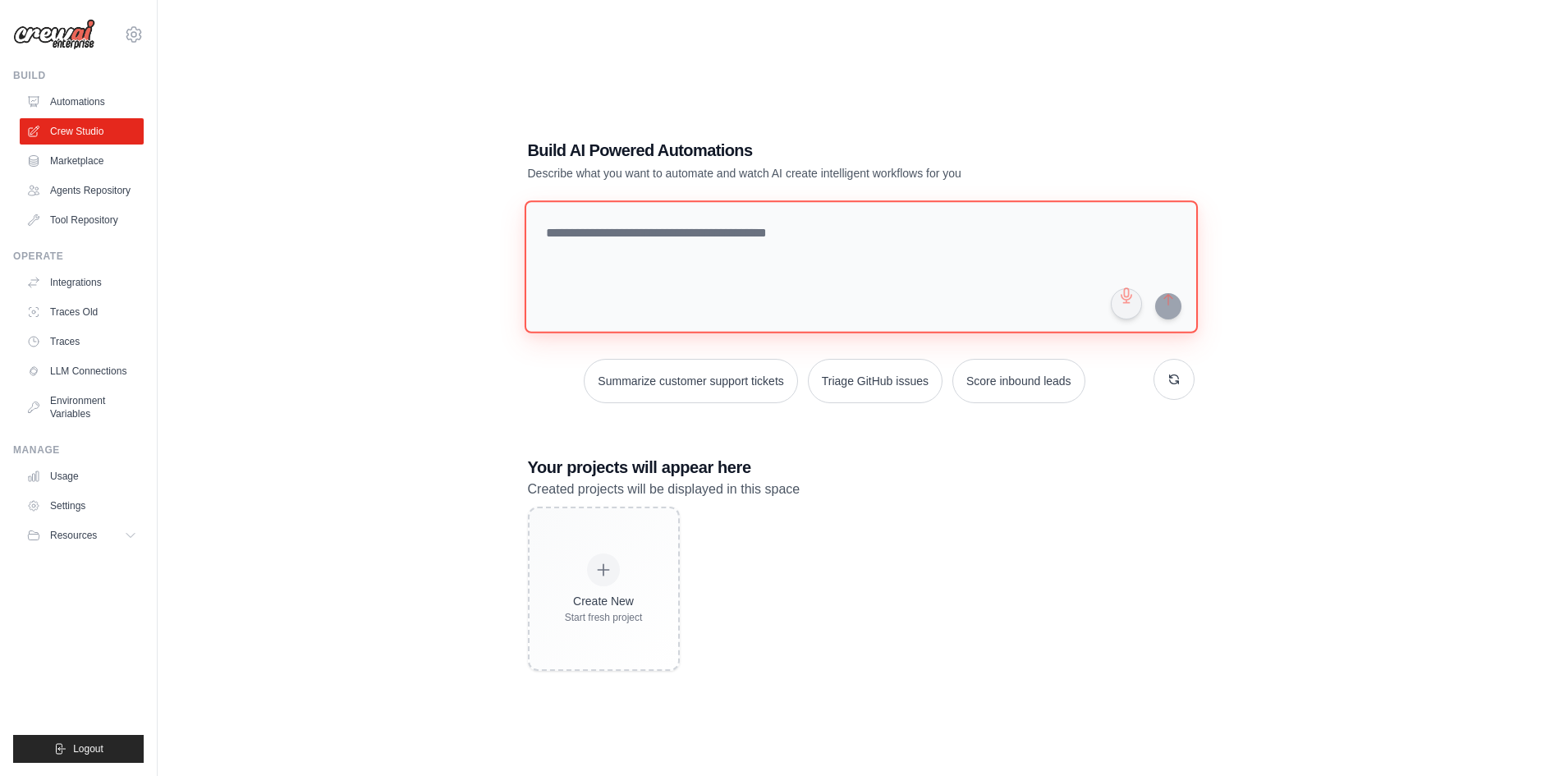
click at [857, 296] on textarea at bounding box center [860, 266] width 673 height 133
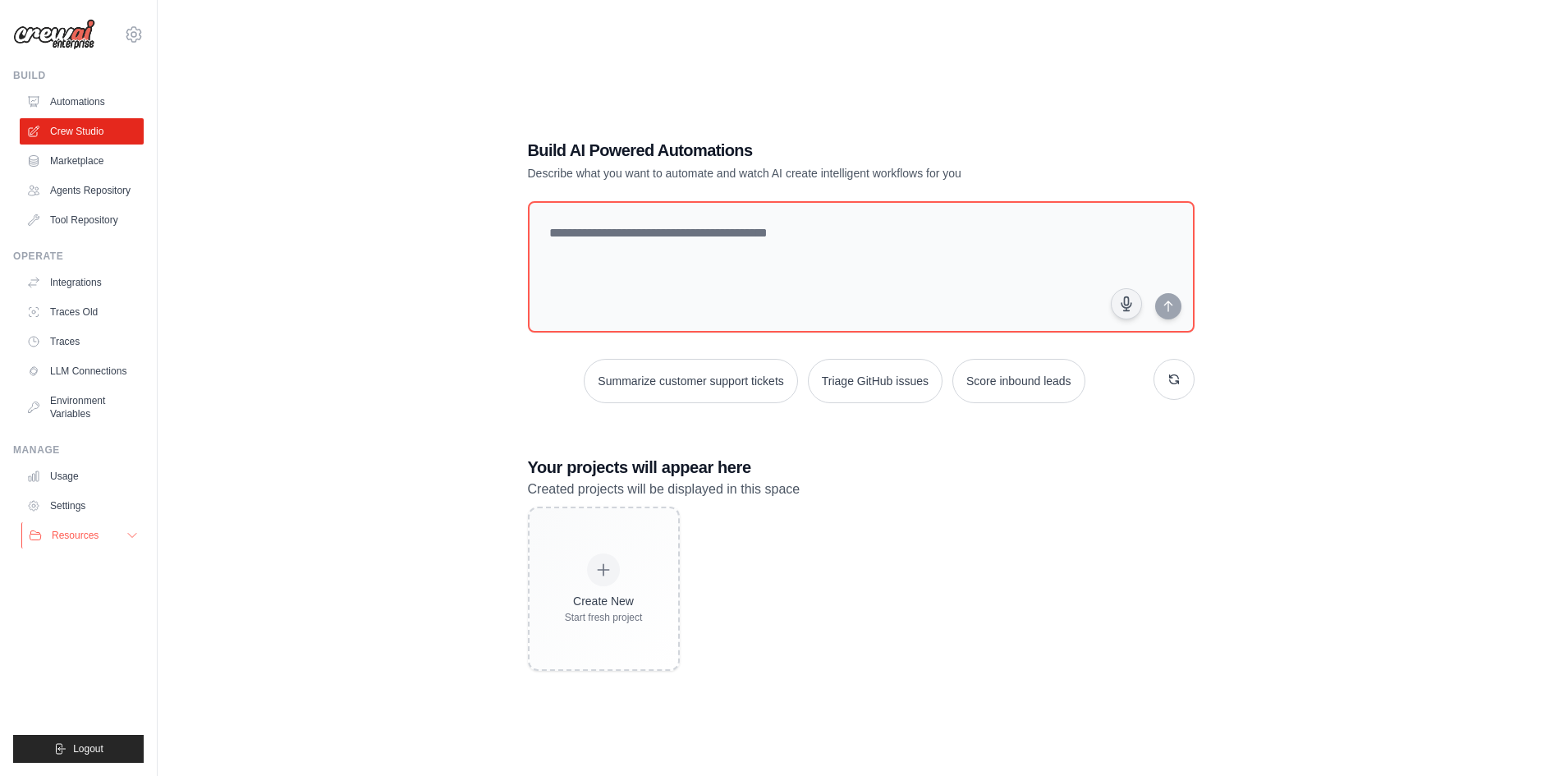
click at [128, 534] on icon at bounding box center [132, 536] width 8 height 4
click at [76, 502] on link "Settings" at bounding box center [83, 506] width 124 height 26
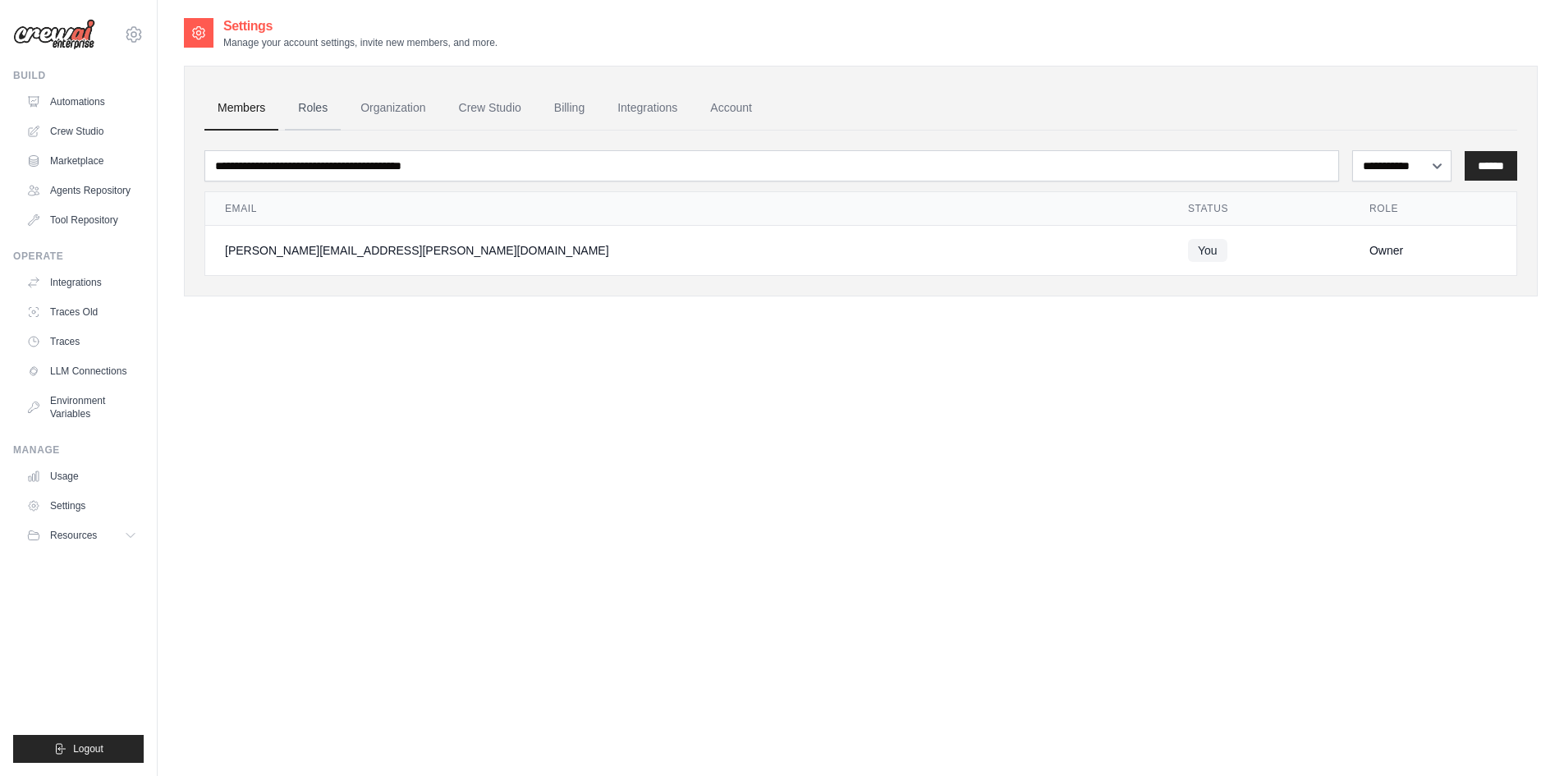
click at [324, 108] on link "Roles" at bounding box center [313, 108] width 56 height 44
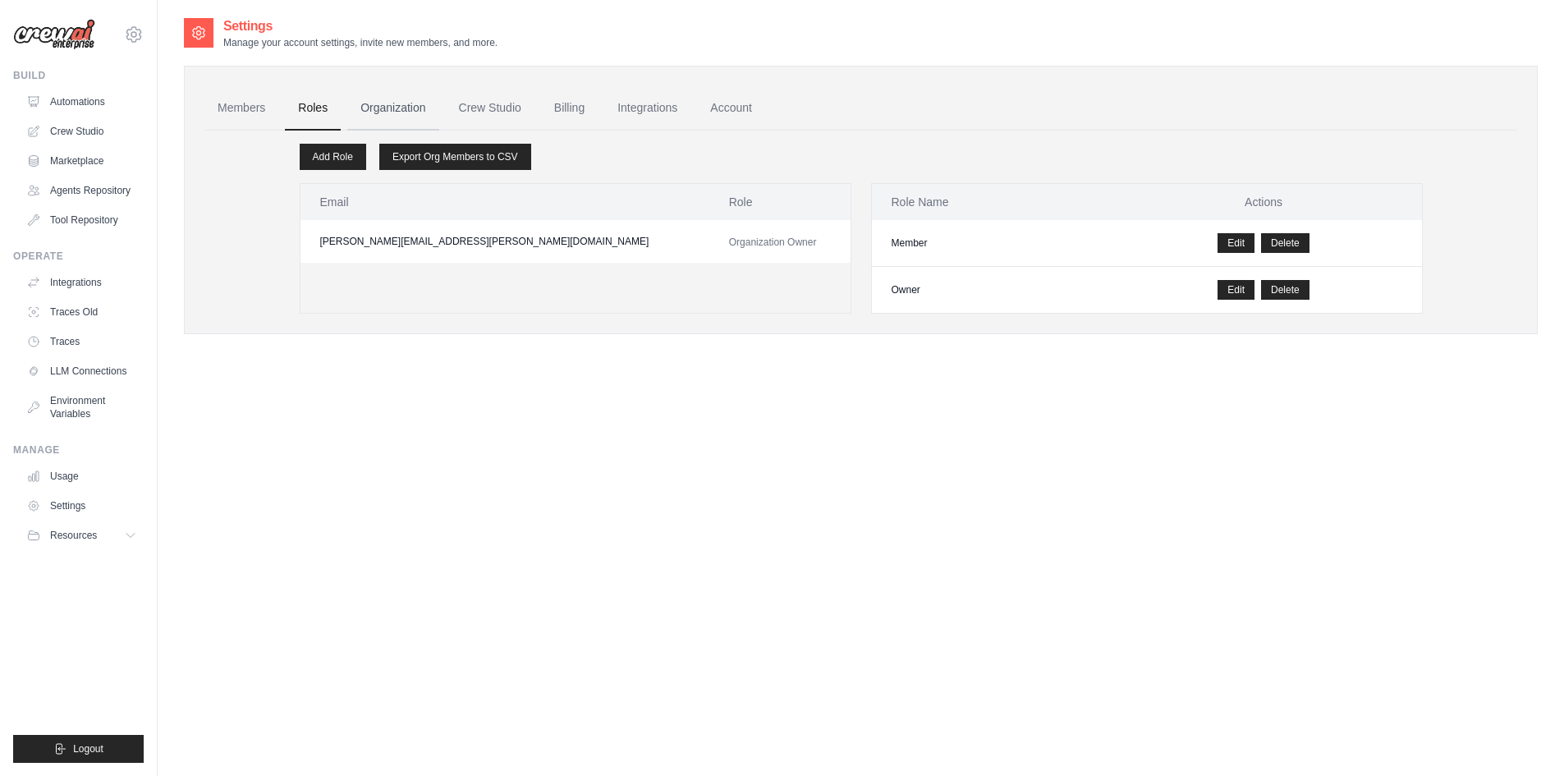
click at [394, 104] on link "Organization" at bounding box center [392, 108] width 91 height 44
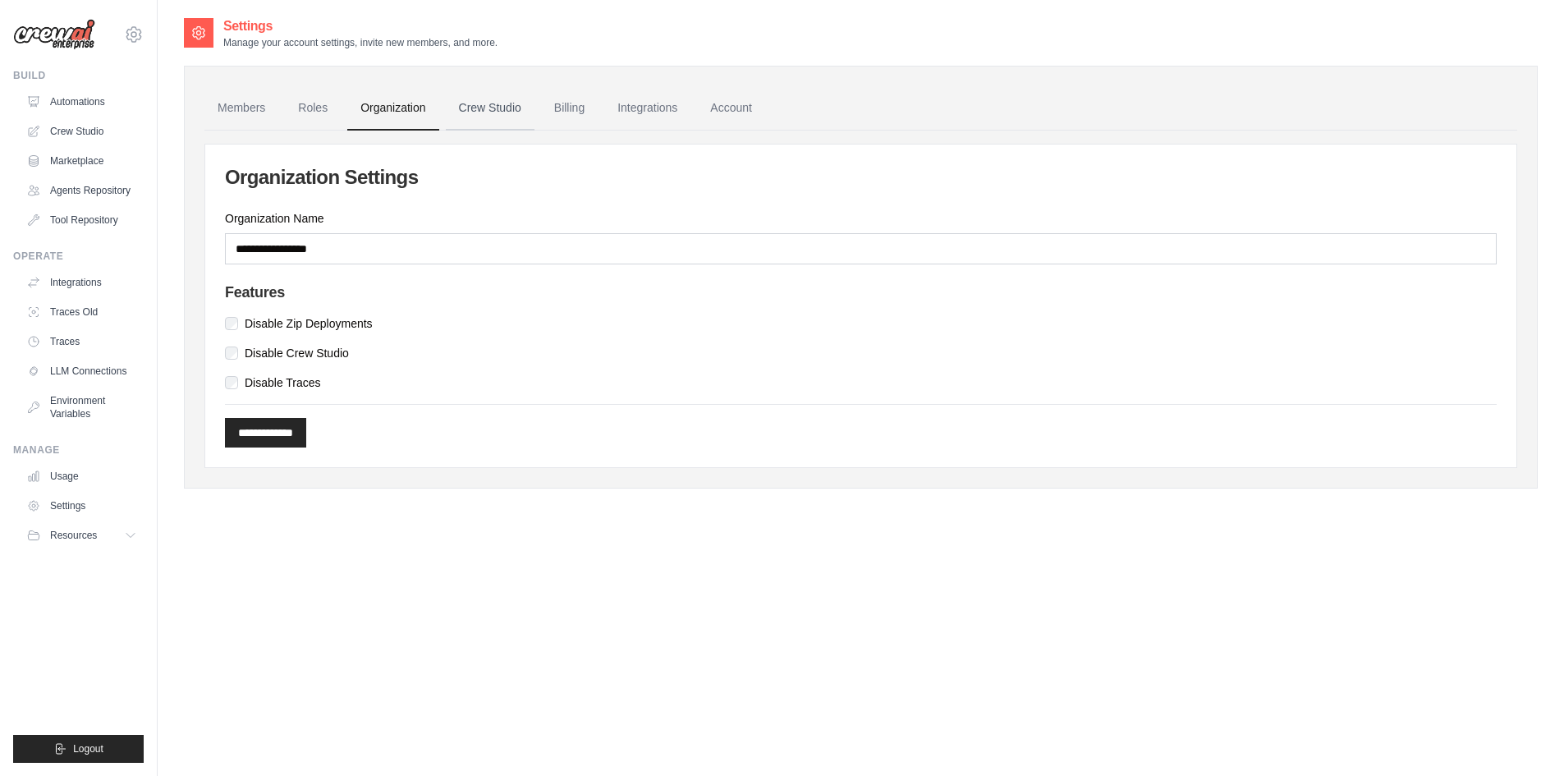
click at [498, 96] on link "Crew Studio" at bounding box center [490, 108] width 89 height 44
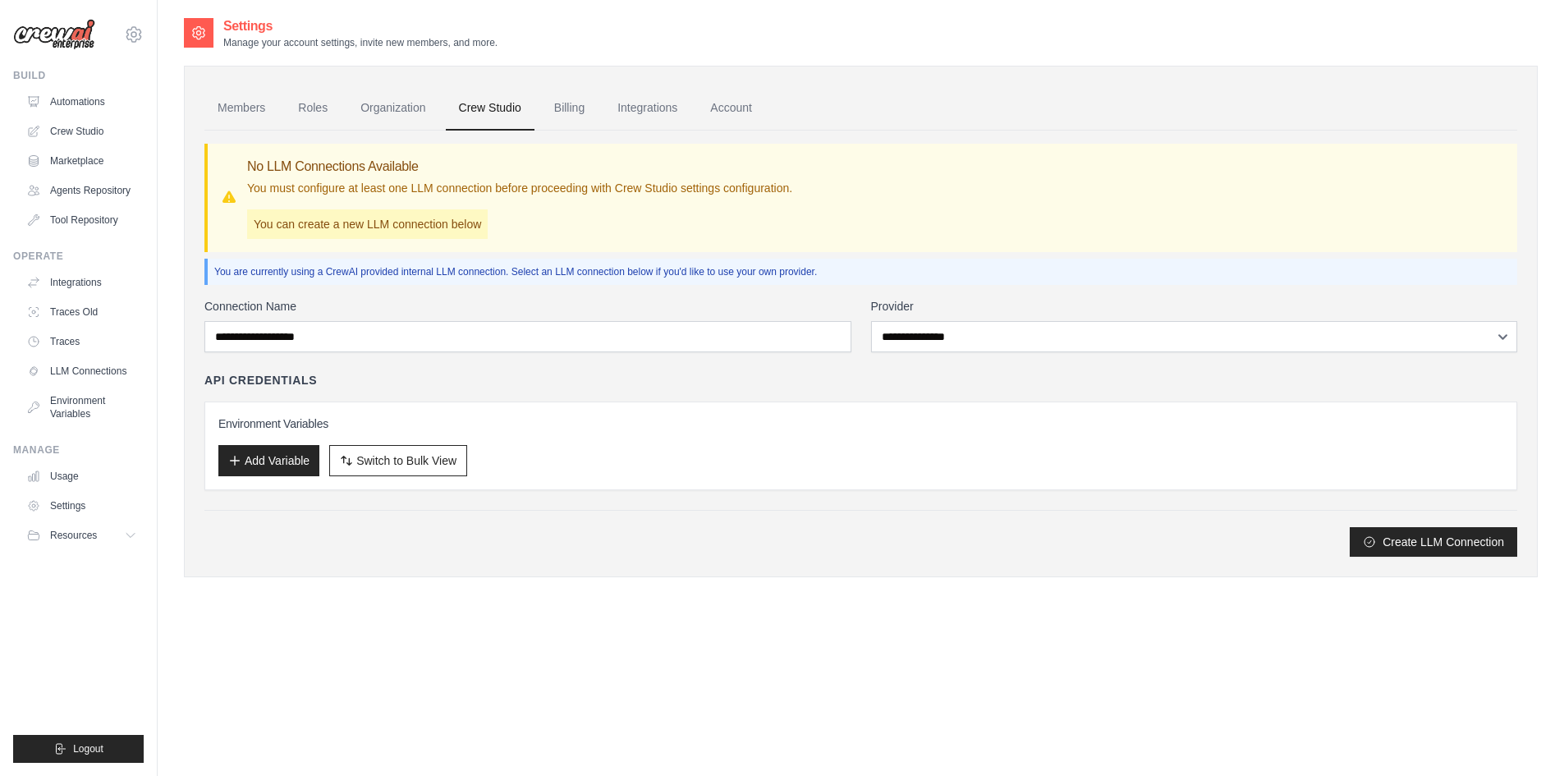
click at [574, 108] on link "Billing" at bounding box center [569, 108] width 57 height 44
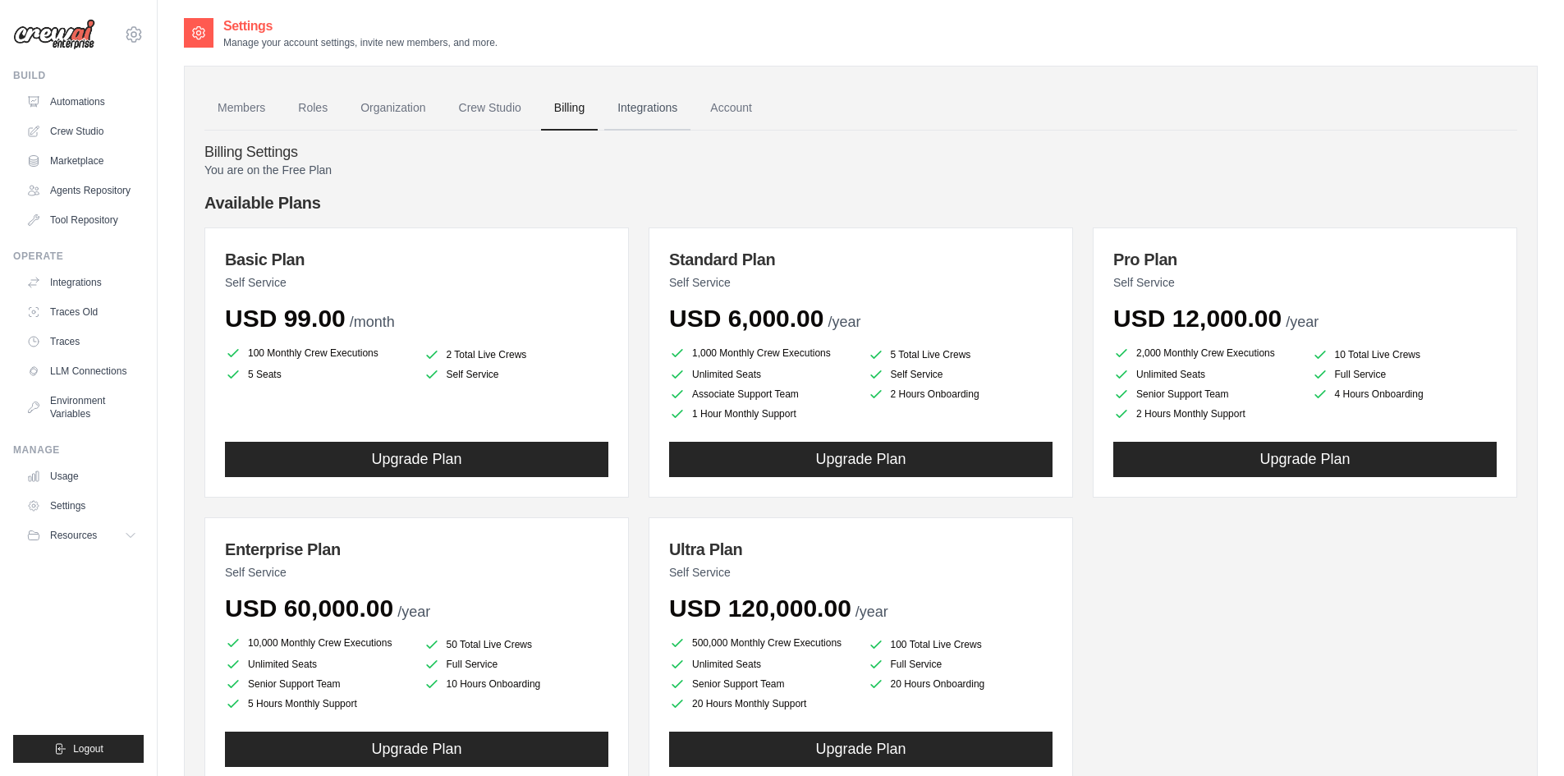
click at [655, 113] on link "Integrations" at bounding box center [647, 108] width 86 height 44
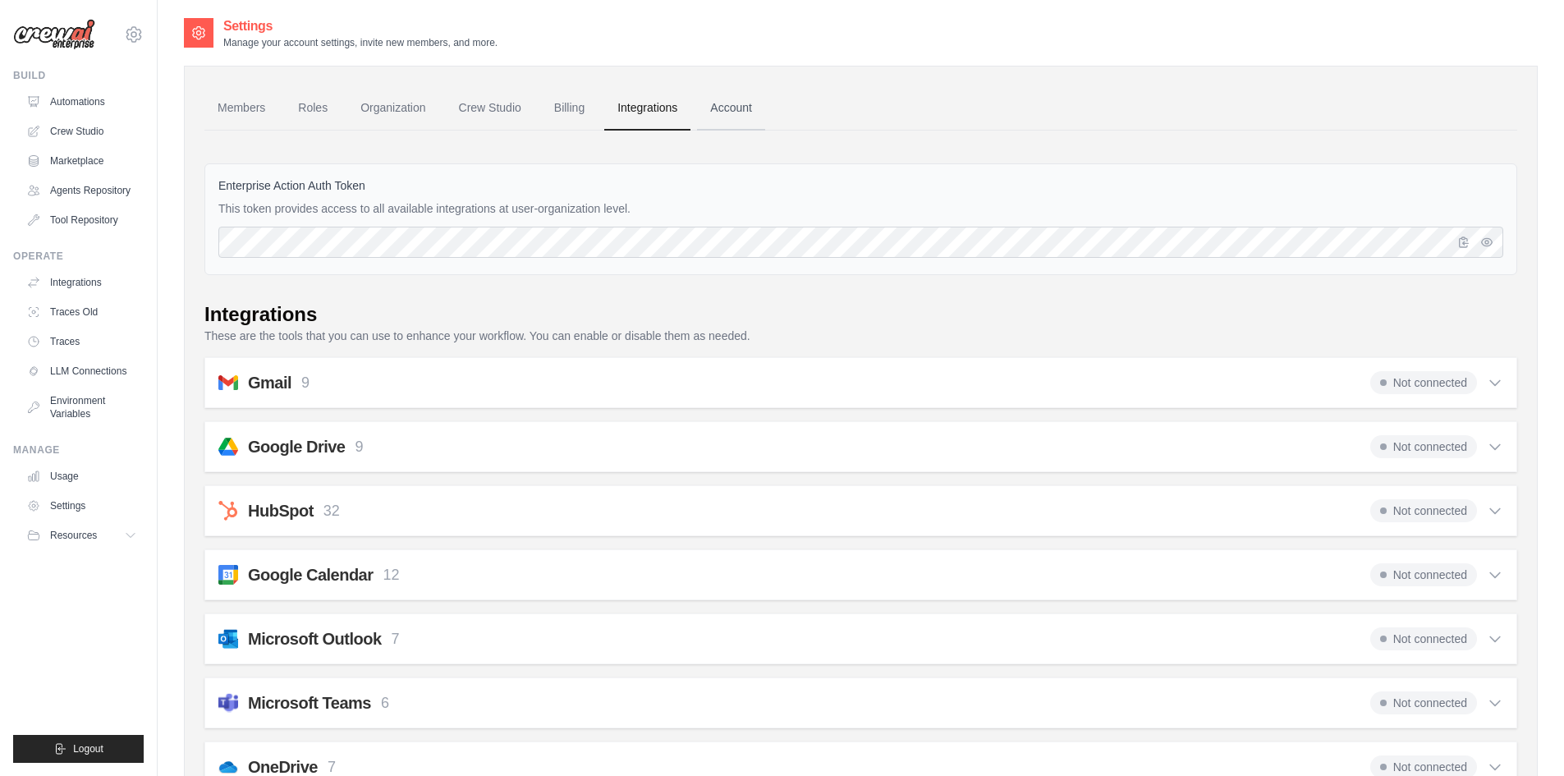
click at [735, 105] on link "Account" at bounding box center [731, 108] width 68 height 44
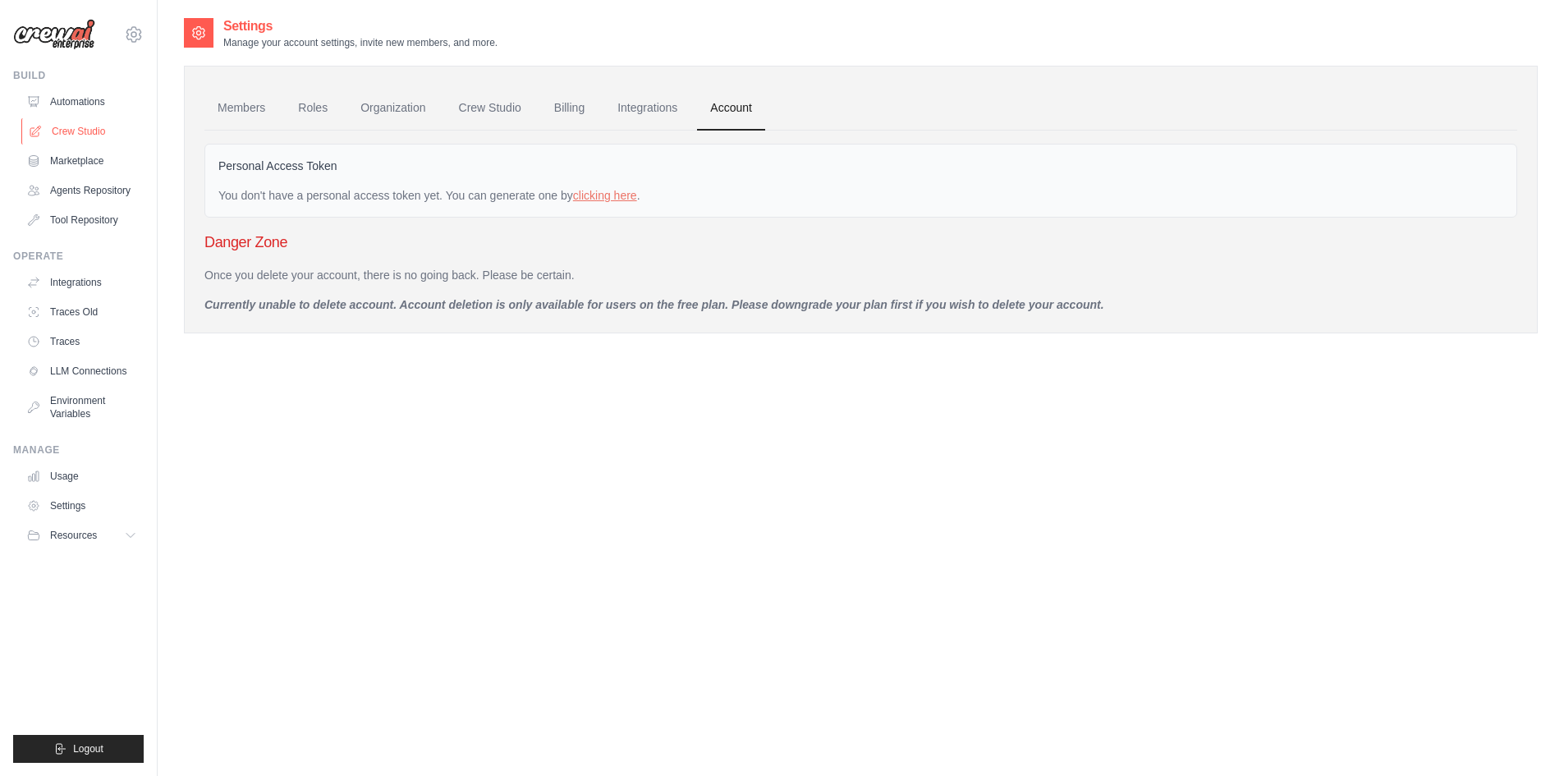
click at [89, 126] on link "Crew Studio" at bounding box center [83, 131] width 124 height 26
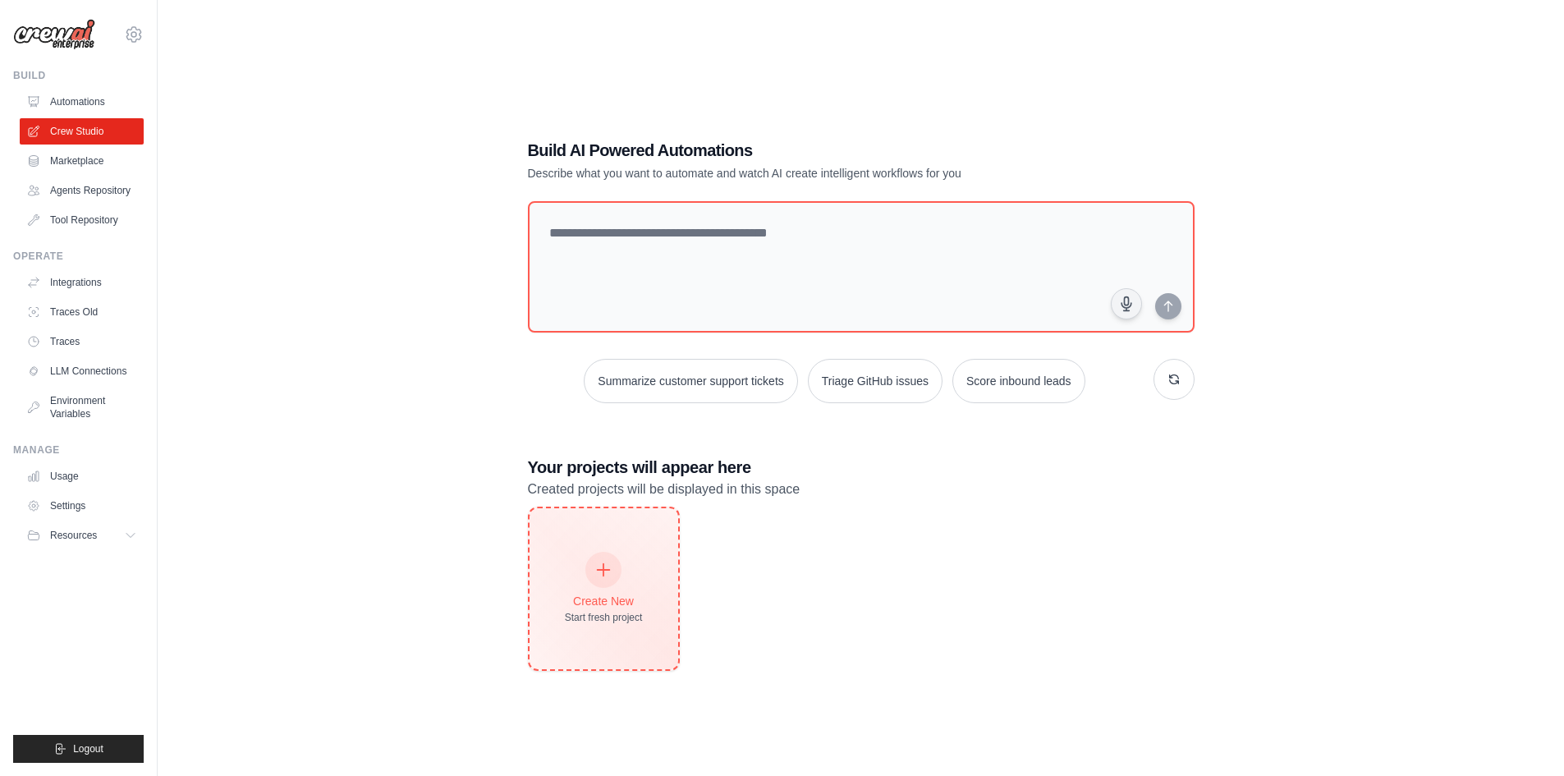
click at [623, 584] on div "Create New Start fresh project" at bounding box center [604, 589] width 78 height 71
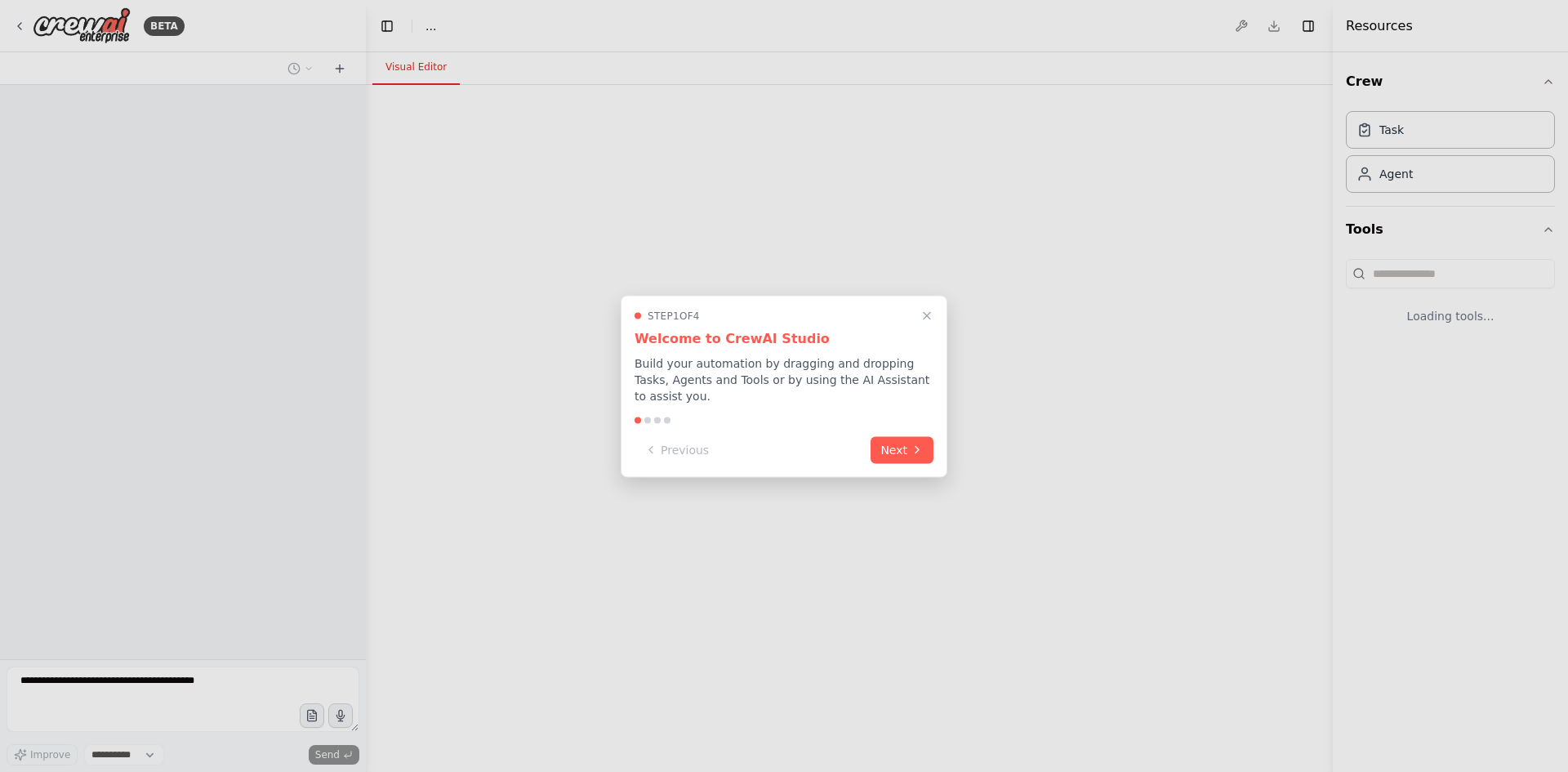
select select "****"
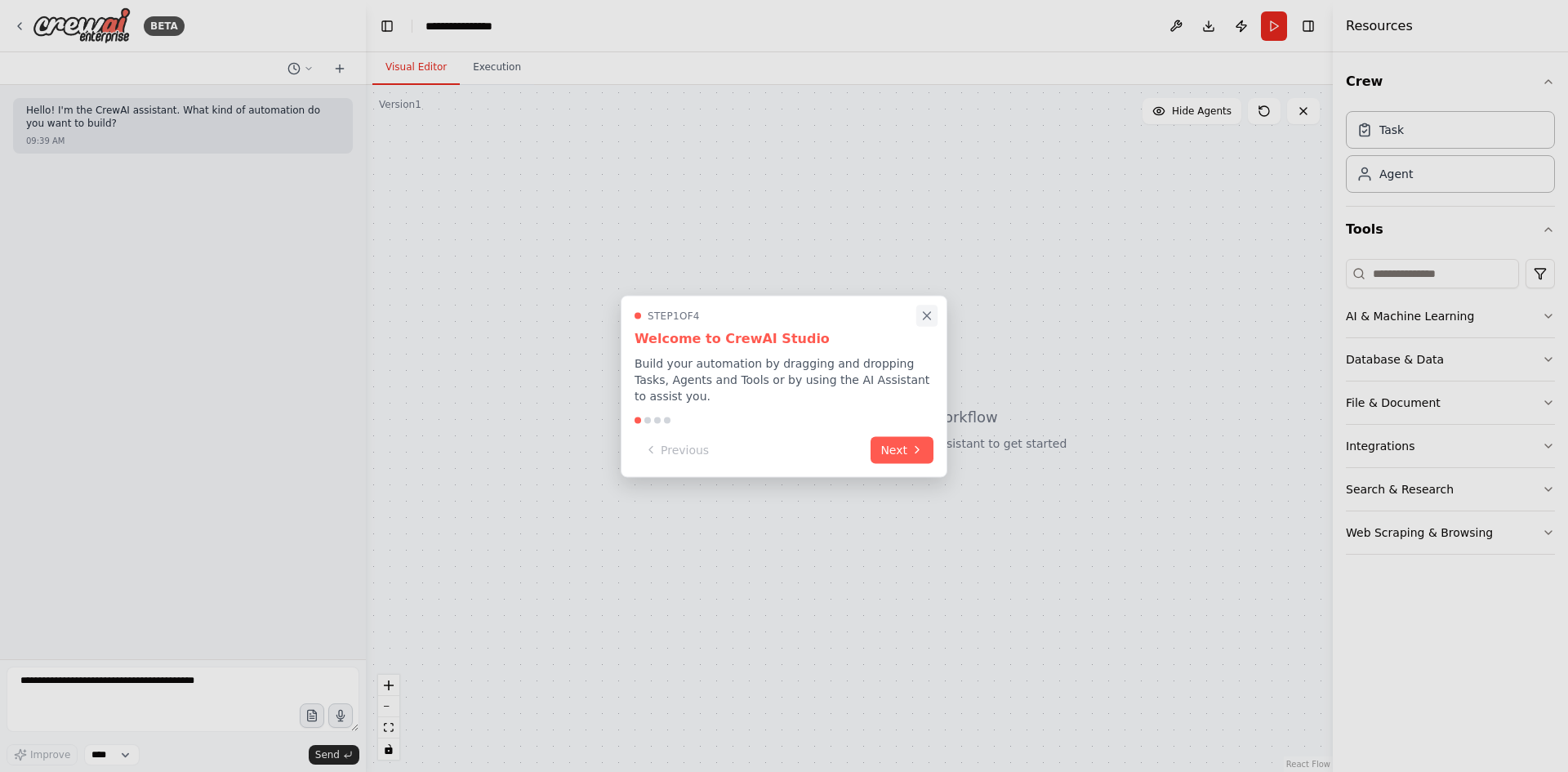
click at [927, 322] on icon "Close walkthrough" at bounding box center [927, 315] width 15 height 15
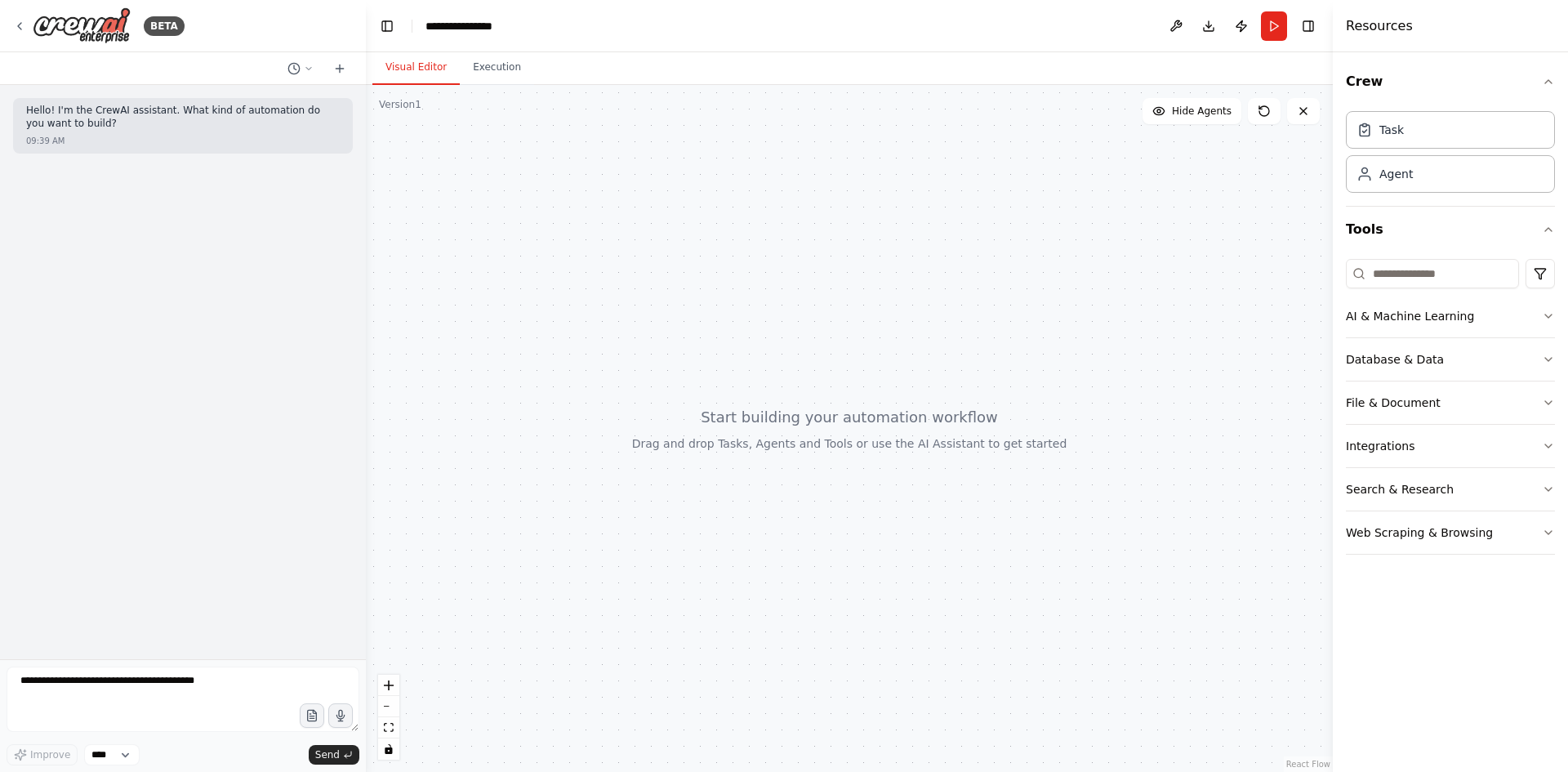
click at [237, 130] on p "Hello! I'm the CrewAI assistant. What kind of automation do you want to build?" at bounding box center [182, 116] width 313 height 25
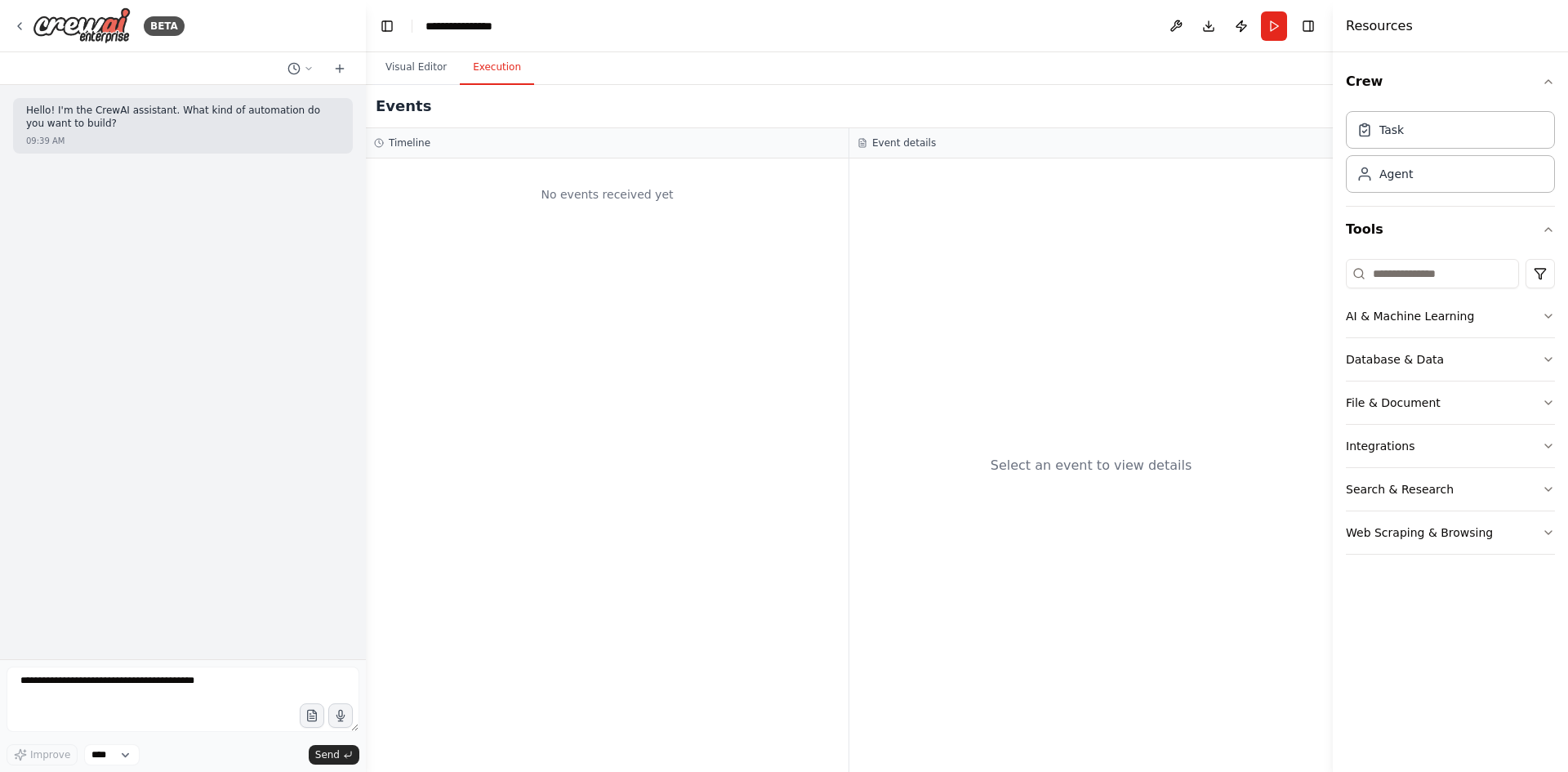
click at [491, 70] on button "Execution" at bounding box center [496, 68] width 75 height 34
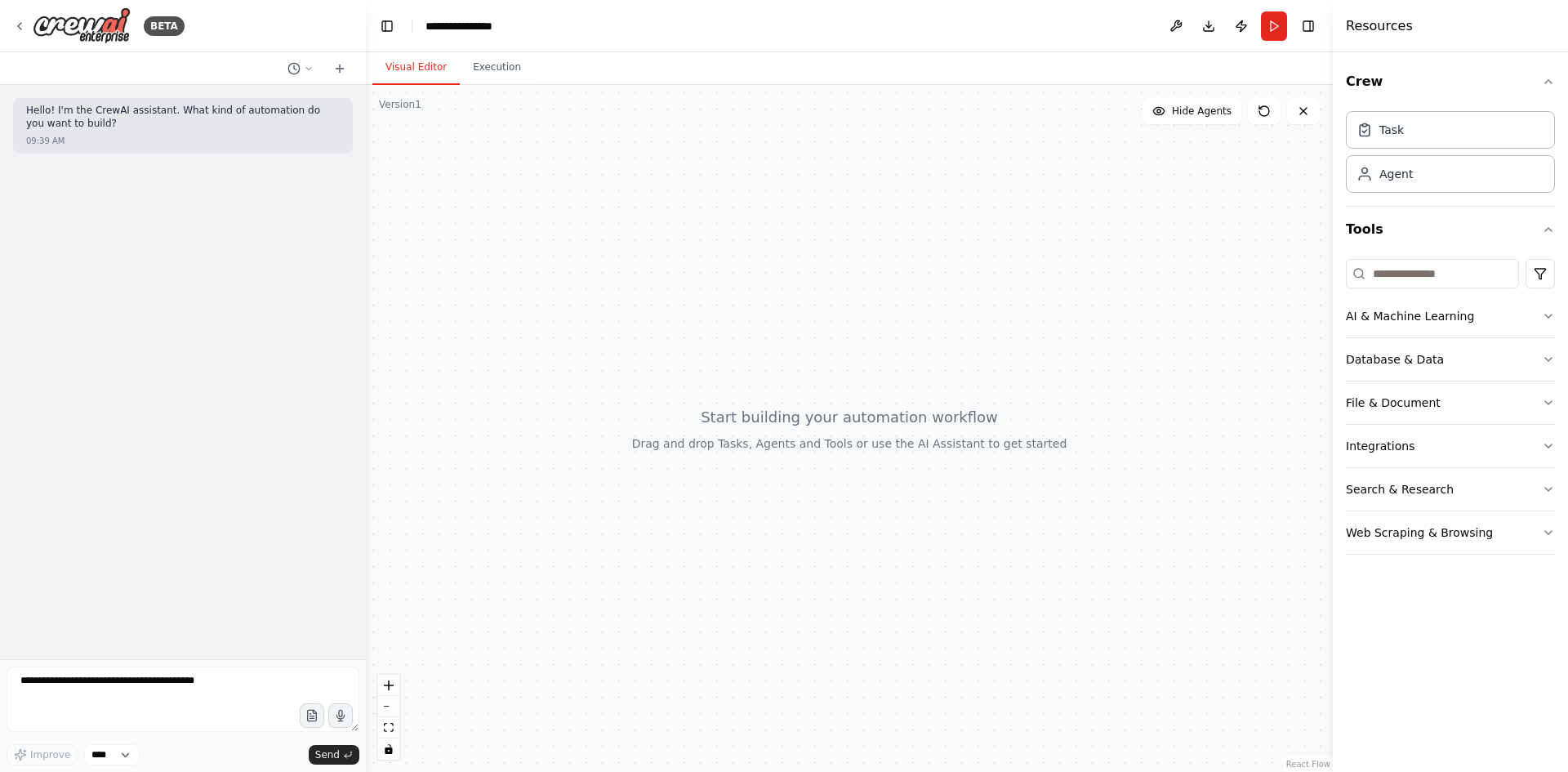
click at [434, 73] on button "Visual Editor" at bounding box center [416, 68] width 87 height 34
click at [20, 25] on icon at bounding box center [19, 26] width 13 height 13
